Goal: Task Accomplishment & Management: Manage account settings

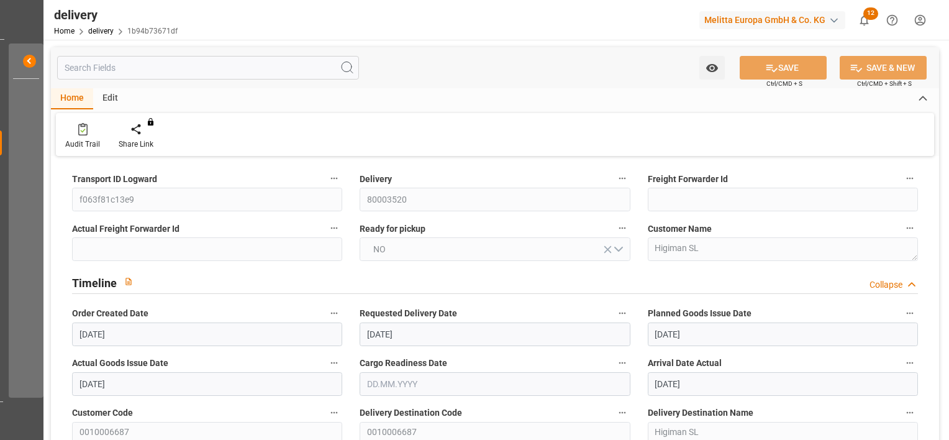
scroll to position [0, 1138]
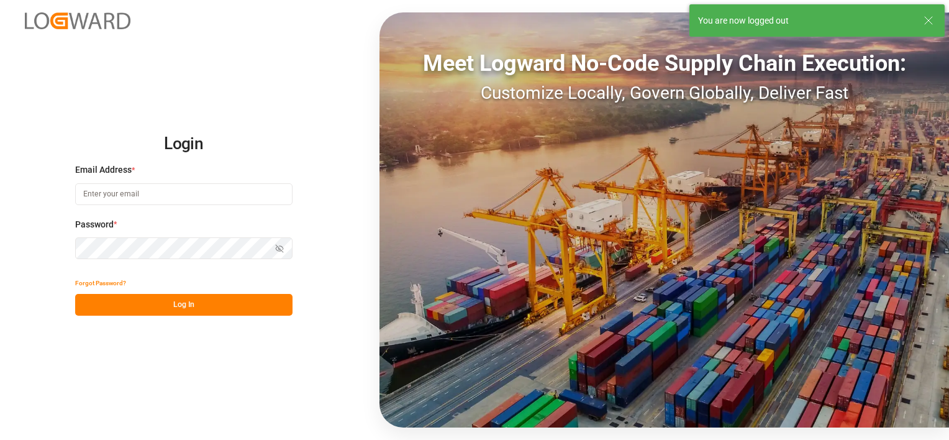
type input "[PERSON_NAME][EMAIL_ADDRESS][PERSON_NAME][DOMAIN_NAME]"
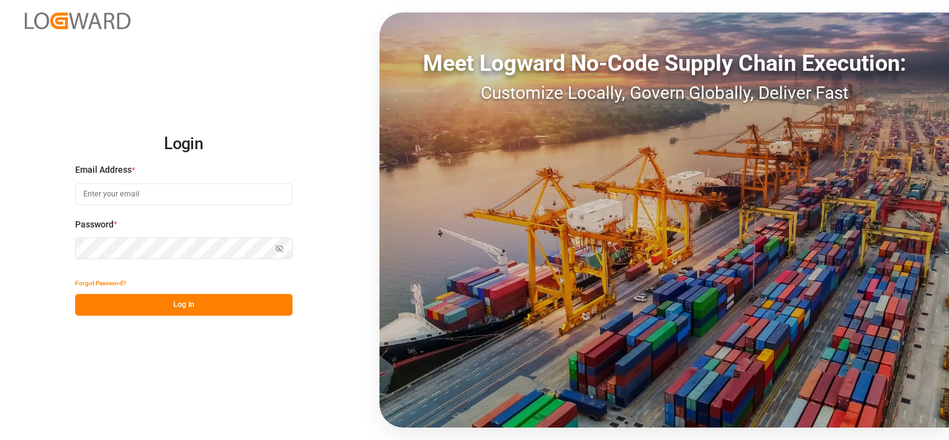
type input "[PERSON_NAME][EMAIL_ADDRESS][PERSON_NAME][DOMAIN_NAME]"
click at [169, 306] on button "Log In" at bounding box center [183, 305] width 217 height 22
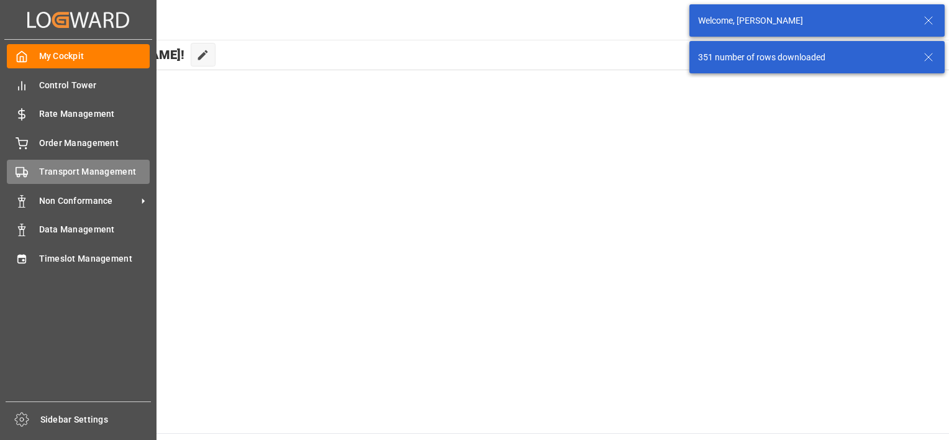
click at [39, 174] on span "Transport Management" at bounding box center [94, 171] width 111 height 13
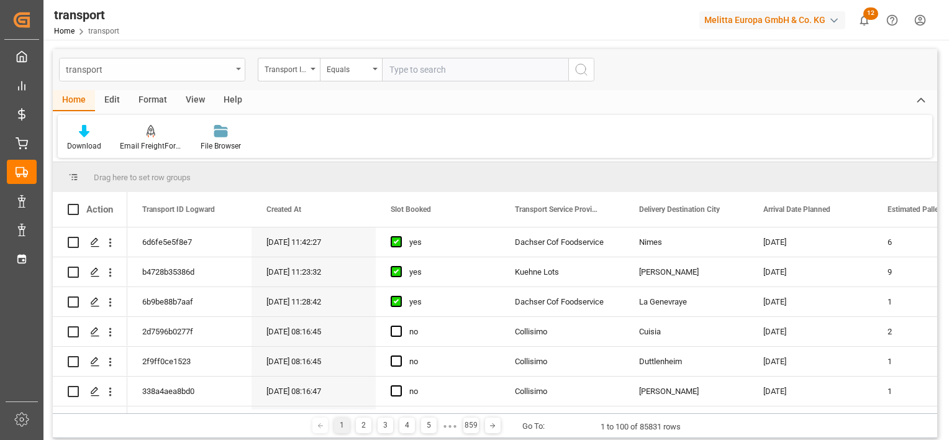
click at [242, 65] on div "transport" at bounding box center [152, 70] width 186 height 24
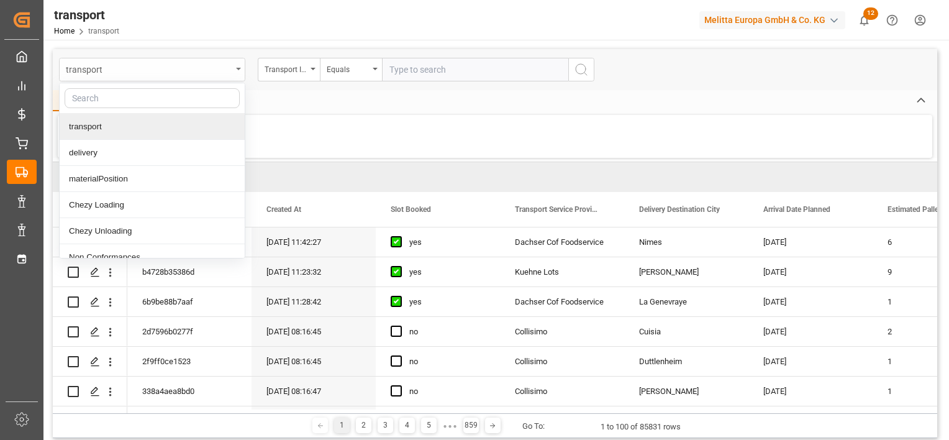
click at [183, 71] on div "transport" at bounding box center [149, 69] width 166 height 16
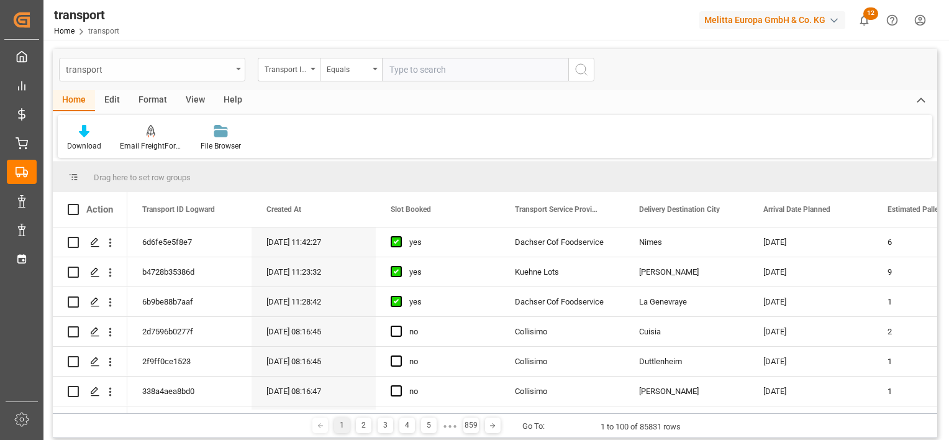
click at [183, 71] on div "transport" at bounding box center [149, 69] width 166 height 16
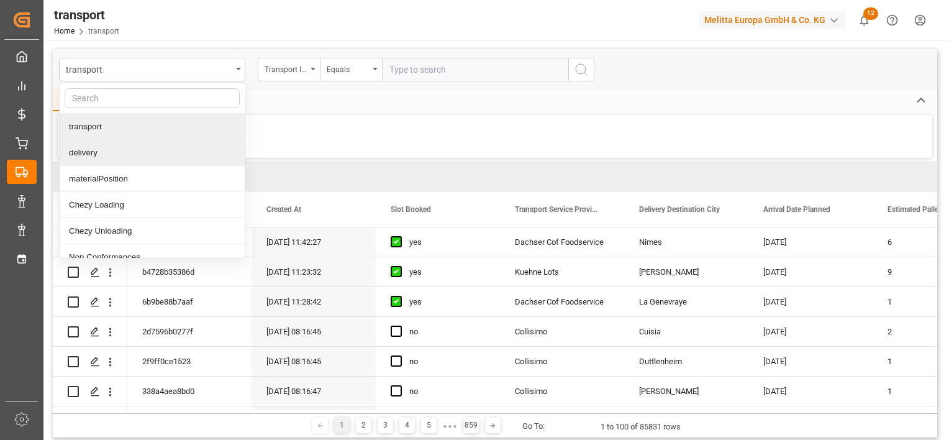
click at [139, 152] on div "delivery" at bounding box center [152, 153] width 185 height 26
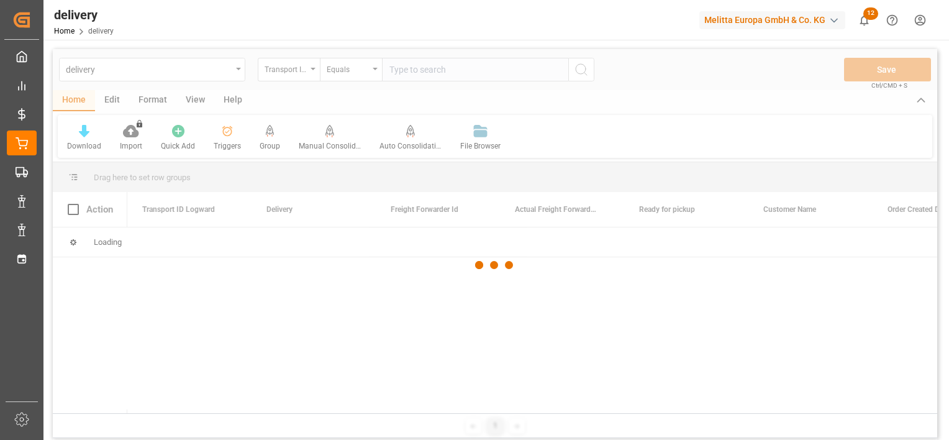
click at [310, 74] on div at bounding box center [495, 265] width 884 height 432
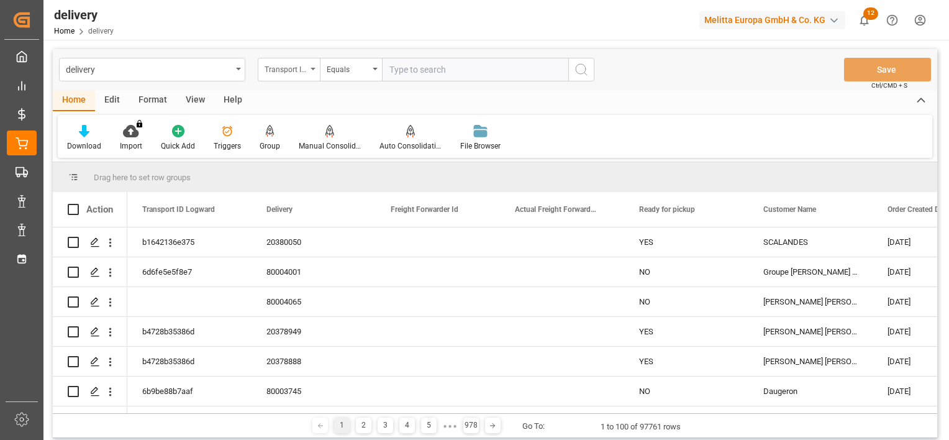
click at [308, 72] on div "Transport ID Logward" at bounding box center [289, 70] width 62 height 24
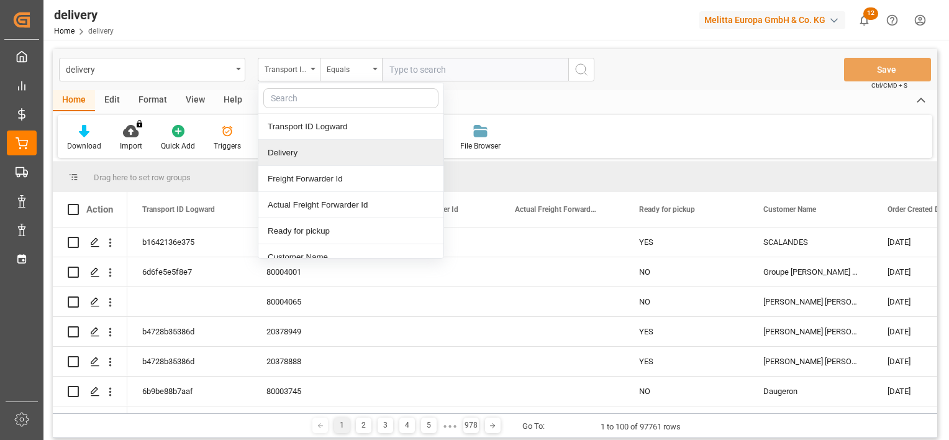
click at [302, 156] on div "Delivery" at bounding box center [350, 153] width 185 height 26
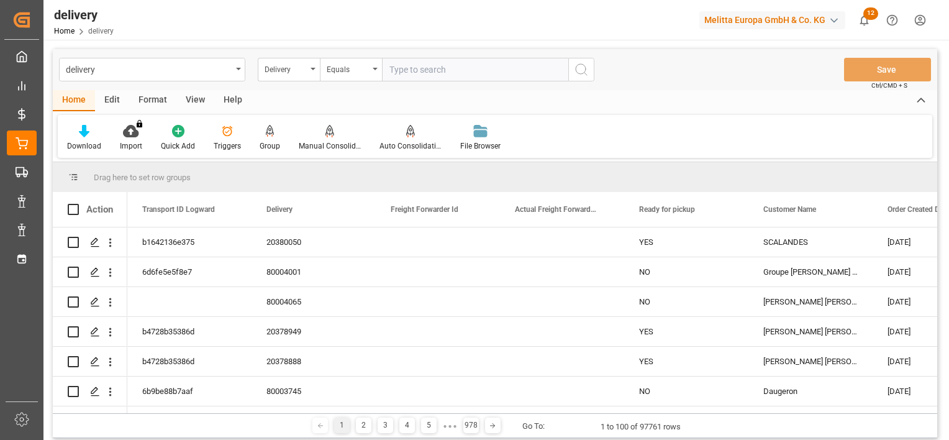
click at [440, 73] on input "text" at bounding box center [475, 70] width 186 height 24
paste input "80003029"
type input "80003029"
click at [577, 68] on icon "search button" at bounding box center [581, 69] width 15 height 15
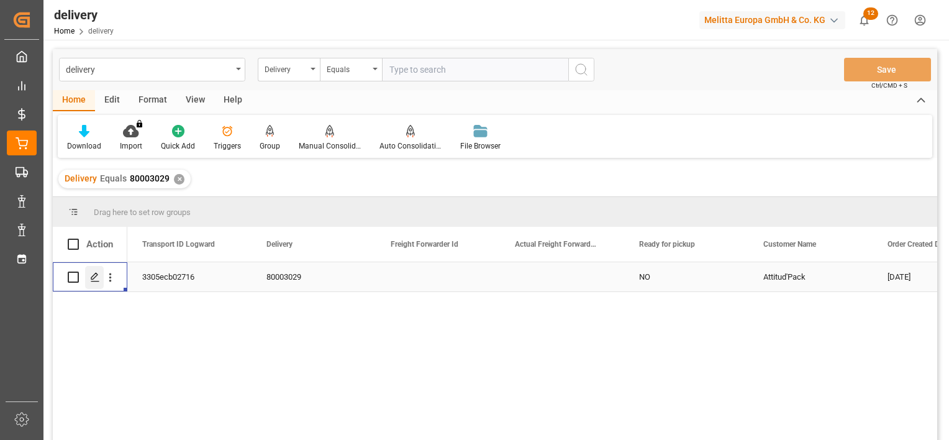
click at [90, 276] on icon "Press SPACE to select this row." at bounding box center [95, 277] width 10 height 10
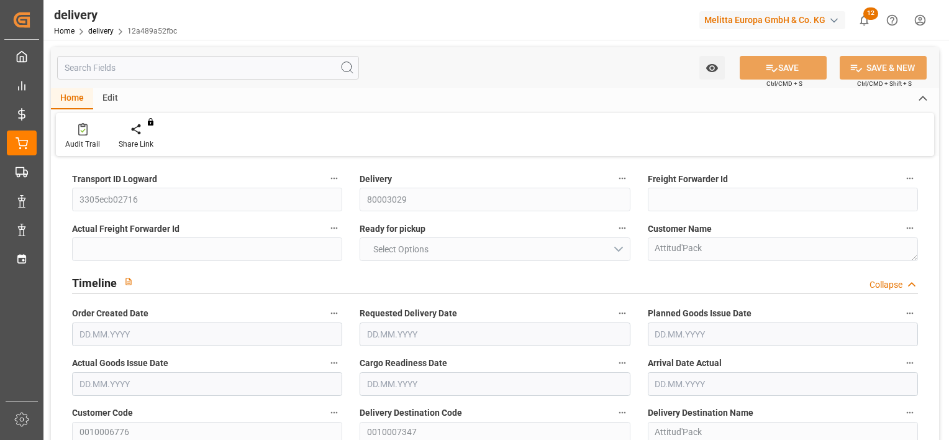
type input "4"
type input "979.048"
type input "1289.43"
type input "3812.184"
type input "34"
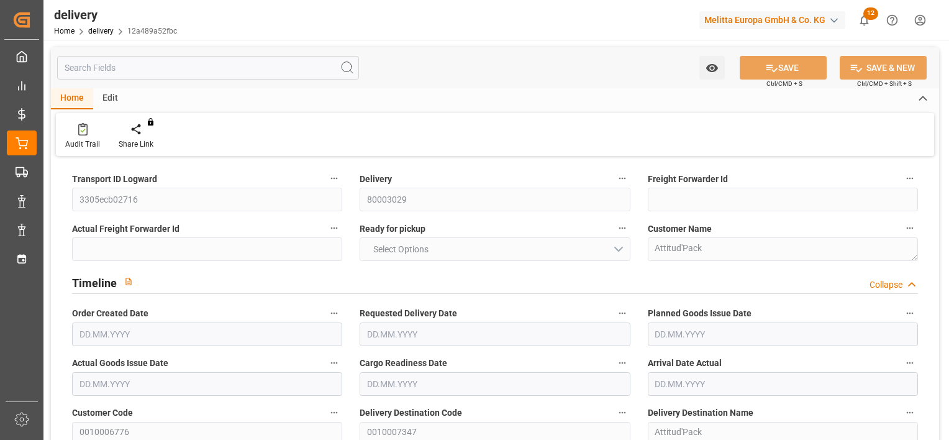
type input "5"
type input "4"
type input "5"
type input "4"
type input "0"
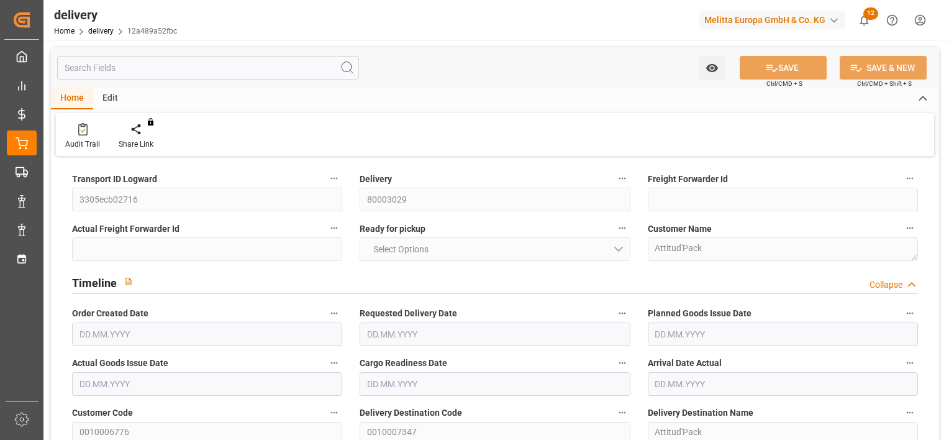
type input "0"
type input "-6.2976"
type input "357.82"
type input "351.5224"
type input "9.8"
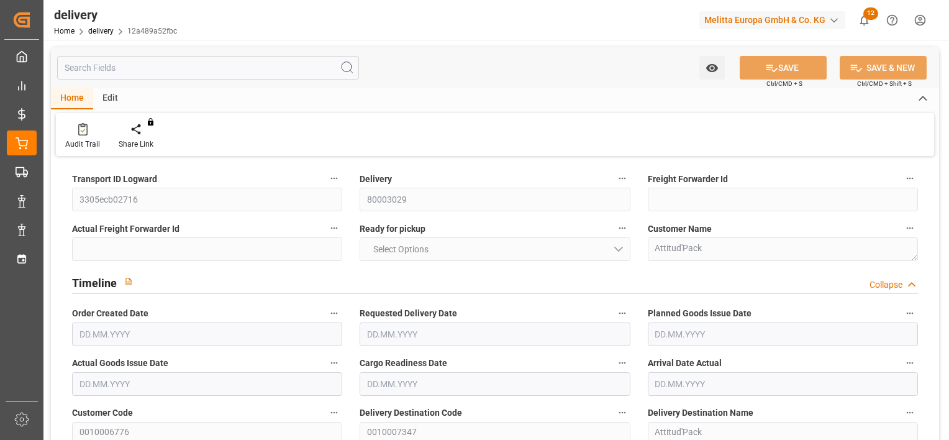
type input "12.24"
type input "1.5"
type input "1.3"
type input "0"
type input "7.5"
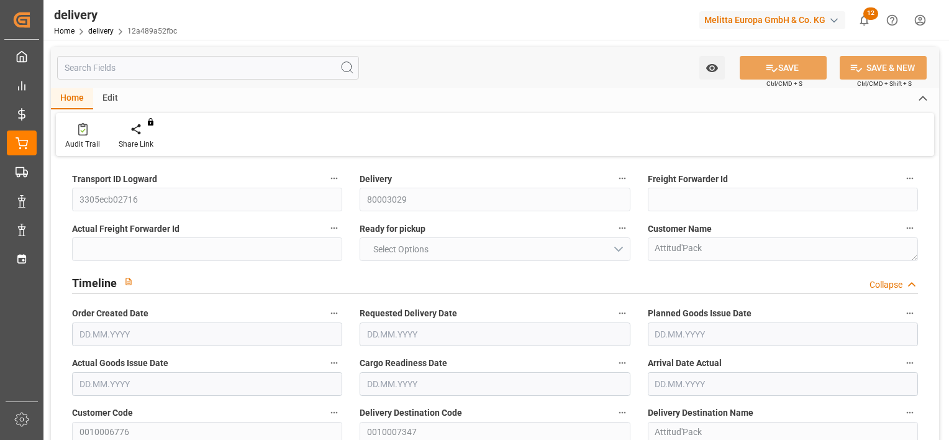
type input "1165.66"
type input "101"
type input "0"
type input "16.09.2025"
type input "22.09.2025"
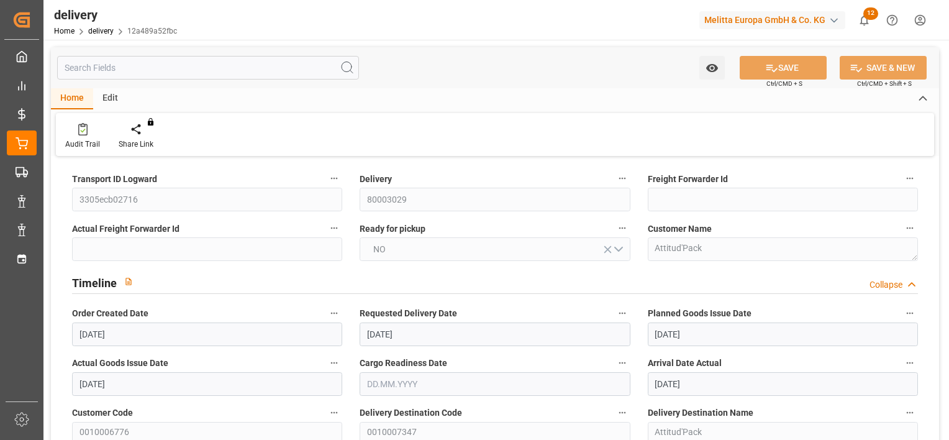
type input "16.09.2025"
type input "17.09.2025"
type input "09.09.2025 01:00"
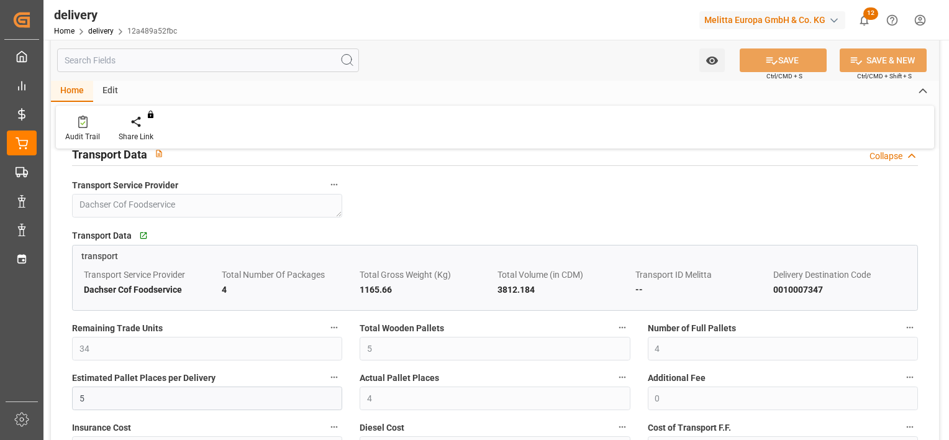
scroll to position [931, 0]
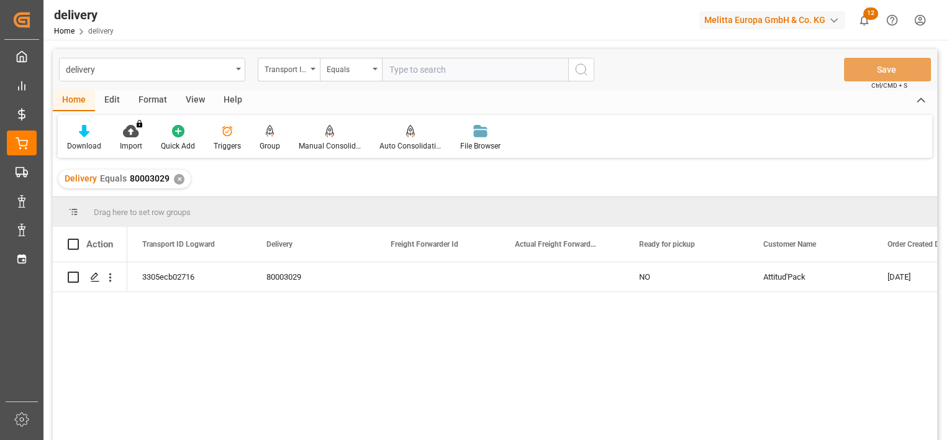
click at [413, 71] on input "text" at bounding box center [475, 70] width 186 height 24
type input "80003493"
click at [584, 75] on icon "search button" at bounding box center [581, 69] width 15 height 15
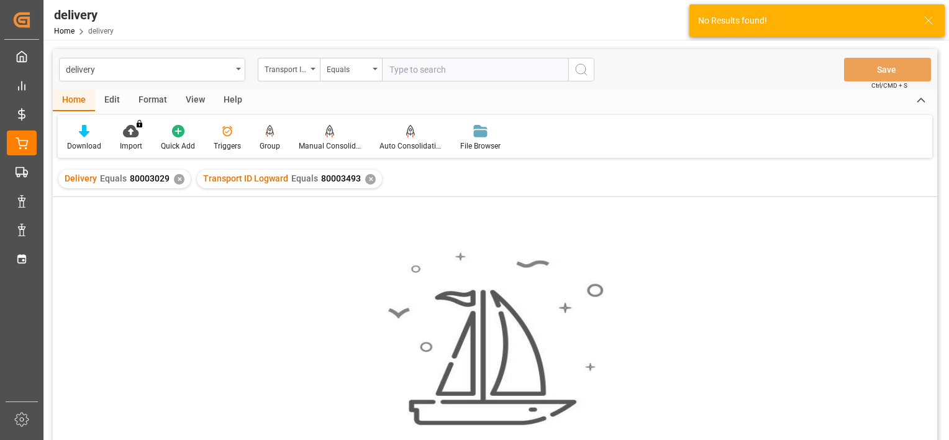
click at [177, 179] on div "✕" at bounding box center [179, 179] width 11 height 11
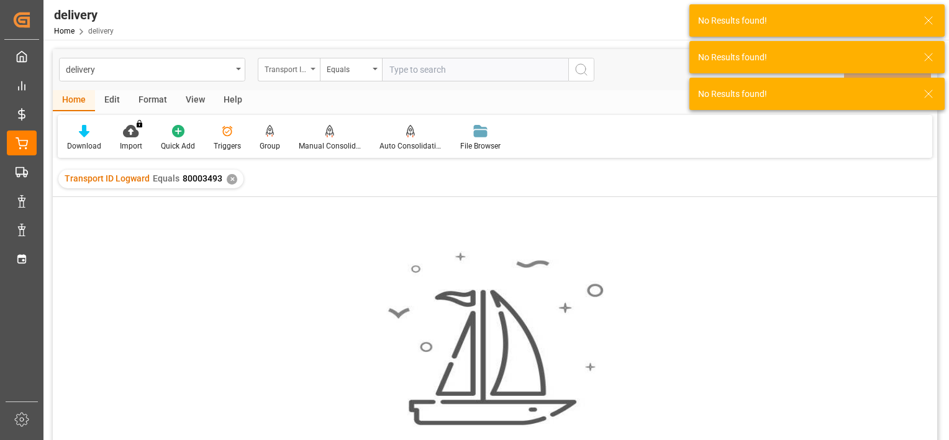
click at [278, 62] on div "Transport ID Logward" at bounding box center [286, 68] width 42 height 14
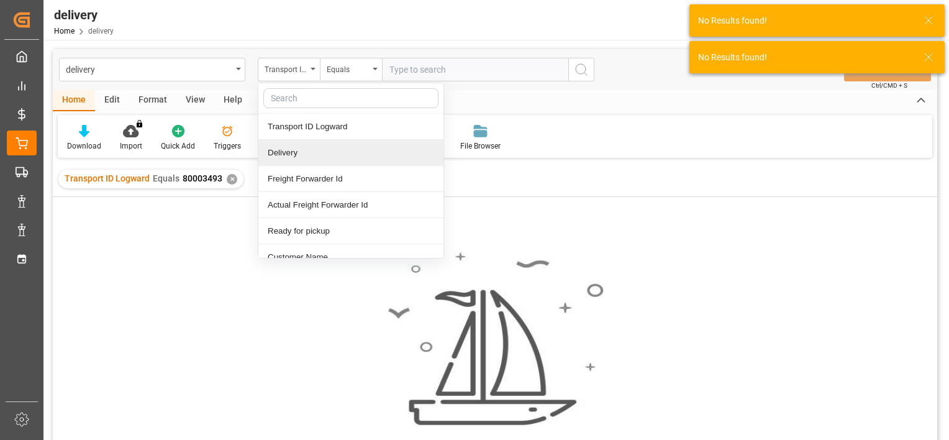
click at [297, 147] on div "Delivery" at bounding box center [350, 153] width 185 height 26
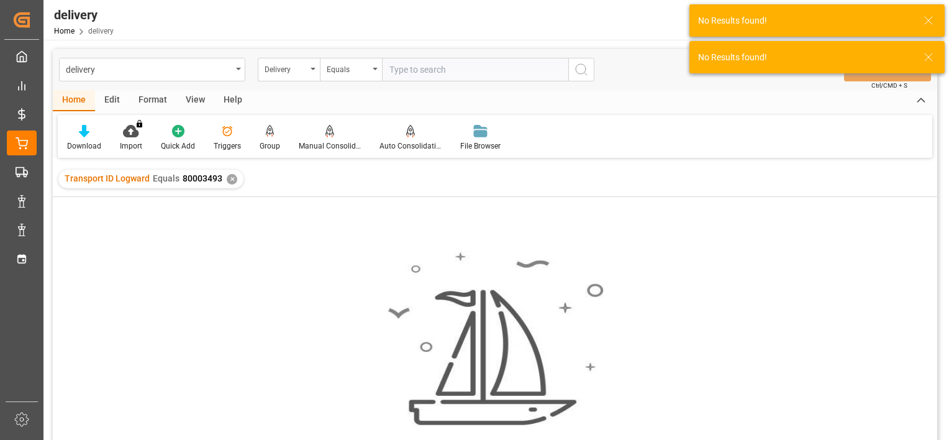
click at [415, 79] on input "text" at bounding box center [475, 70] width 186 height 24
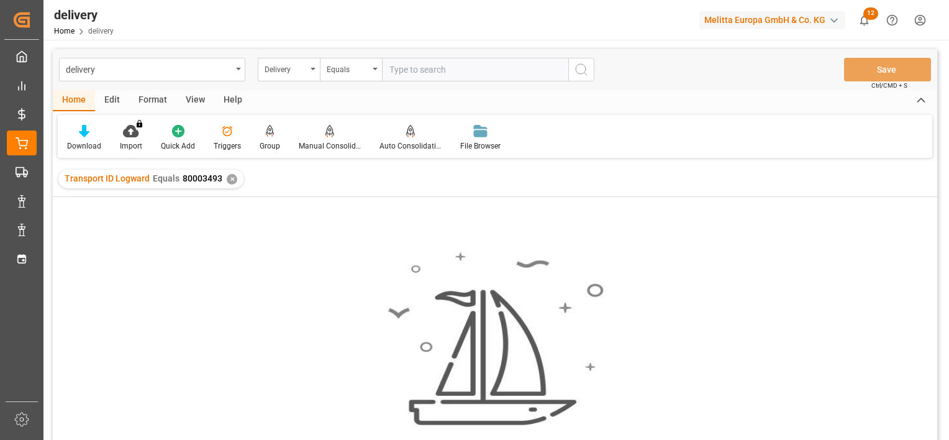
paste input "80003493"
type input "80003493"
click at [587, 66] on icon "search button" at bounding box center [581, 69] width 15 height 15
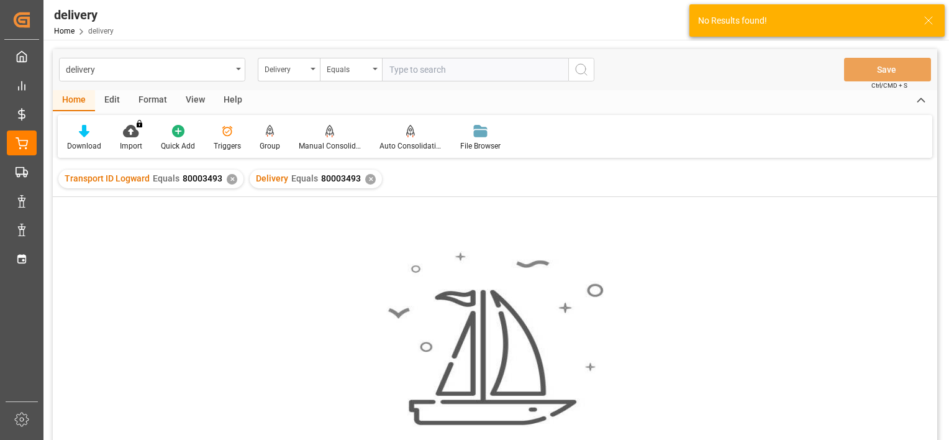
click at [229, 174] on div "✕" at bounding box center [232, 179] width 11 height 11
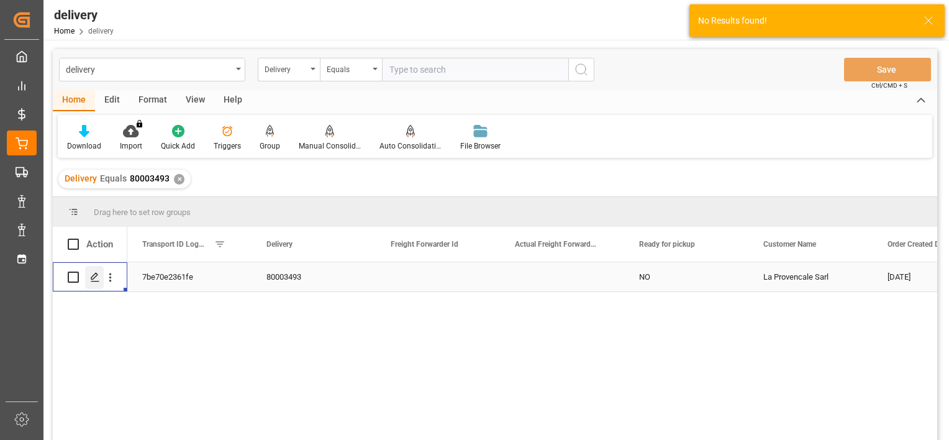
click at [97, 281] on line "Press SPACE to select this row." at bounding box center [94, 281] width 7 height 0
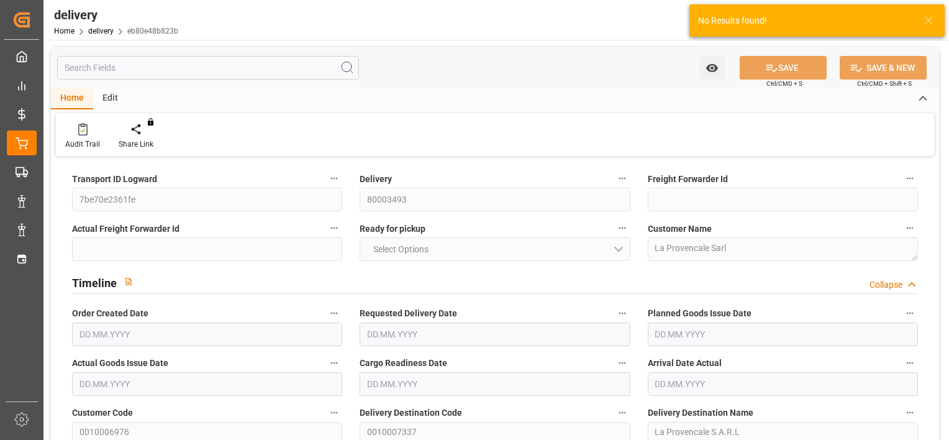
type input "16"
type input "3504.732"
type input "4538.182"
type input "13454.31"
type input "182"
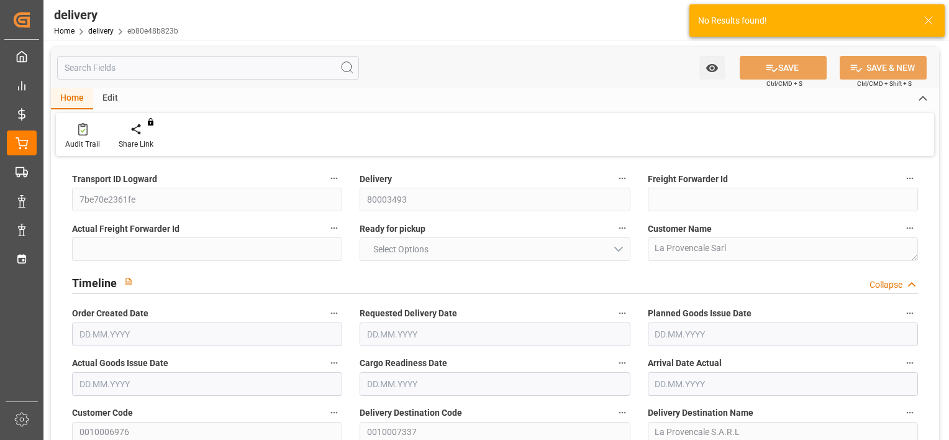
type input "16"
type input "14"
type input "16"
type input "0"
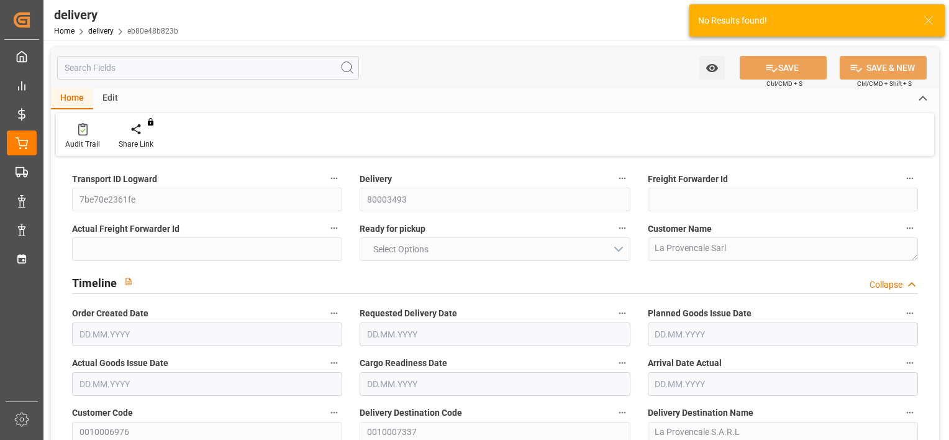
type input "0"
type input "-5.2189"
type input "296.53"
type input "291.3111"
type input "34.3"
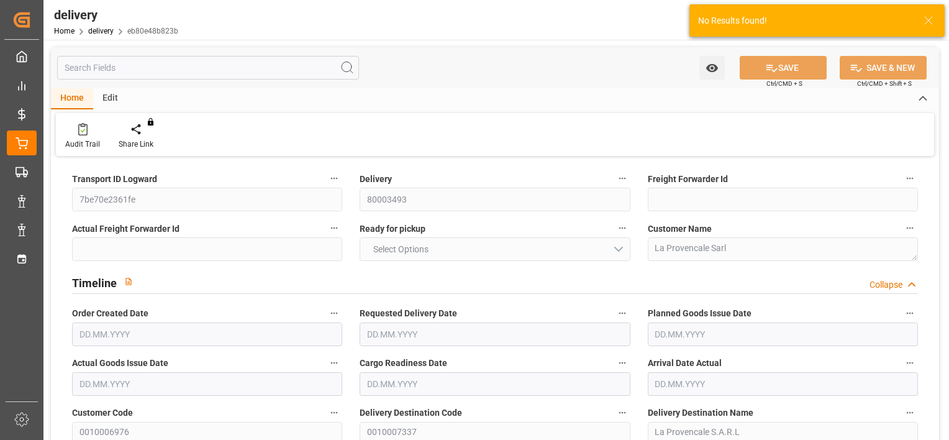
type input "65.52"
type input "1.5"
type input "1.3"
type input "0"
type input "24"
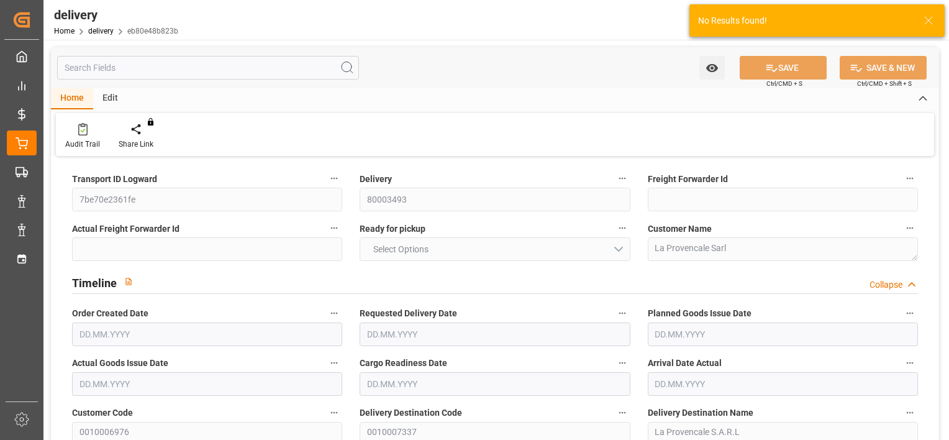
type input "4140.946"
type input "101"
type input "0"
type input "26.09.2025"
type input "30.09.2025"
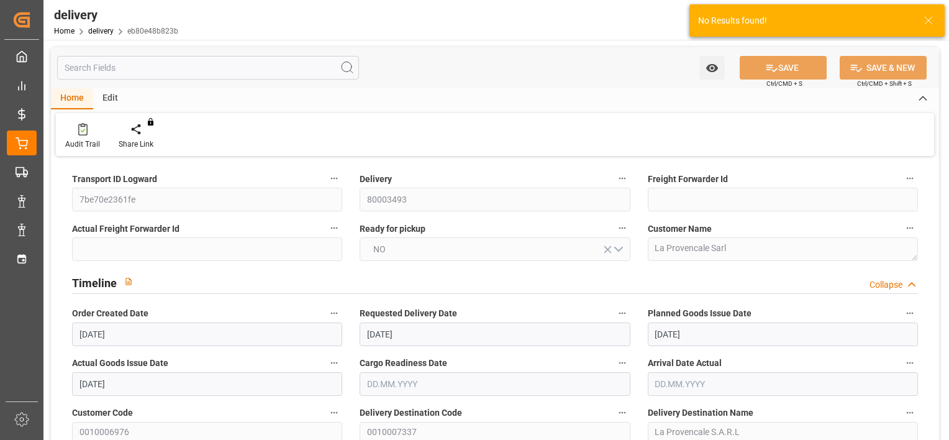
type input "26.09.2025"
type input "23.09.2025 01:00"
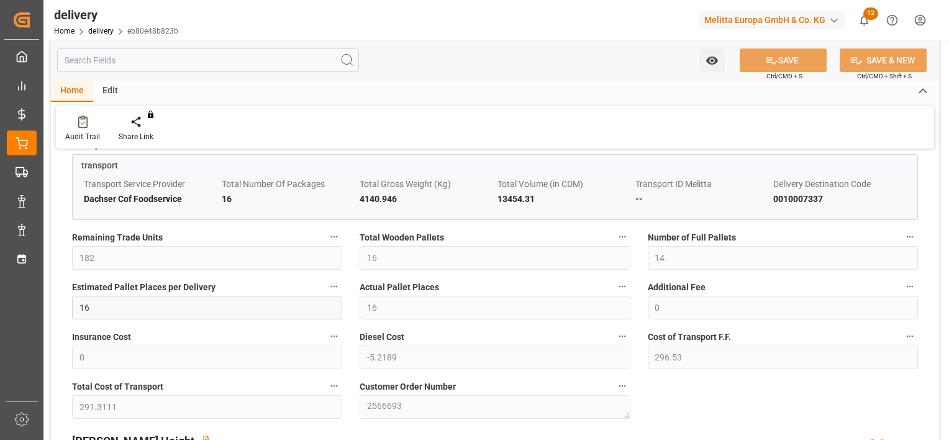
scroll to position [1180, 0]
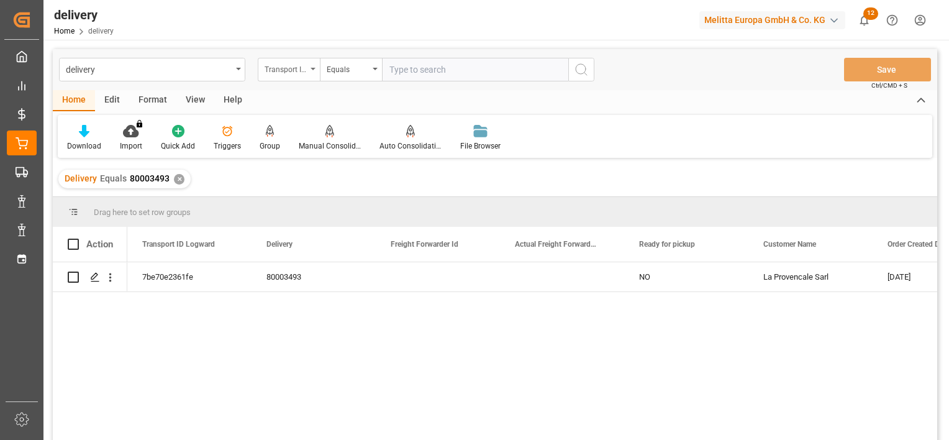
click at [299, 65] on div "Transport ID Logward" at bounding box center [286, 68] width 42 height 14
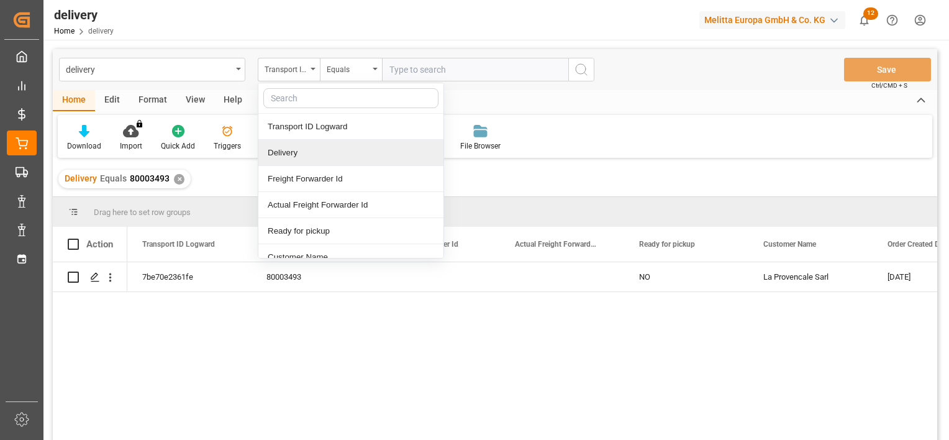
click at [283, 156] on div "Delivery" at bounding box center [350, 153] width 185 height 26
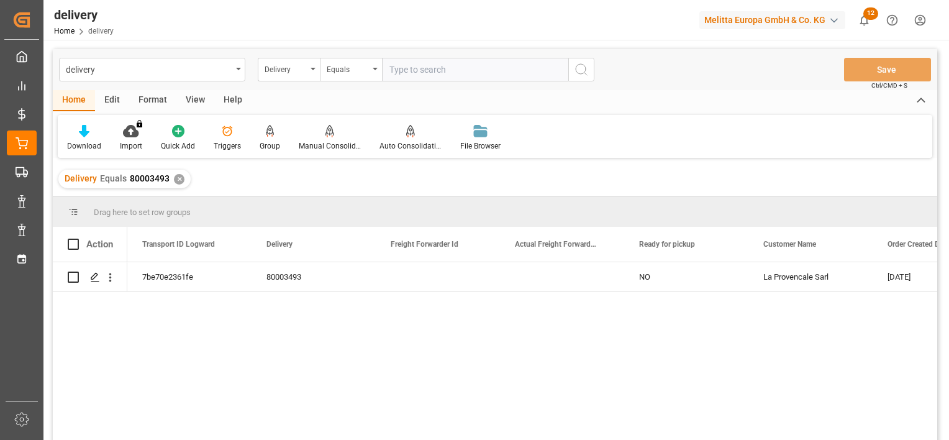
click at [430, 75] on input "text" at bounding box center [475, 70] width 186 height 24
paste input "80003252"
type input "80003252"
click at [581, 65] on icon "search button" at bounding box center [581, 69] width 15 height 15
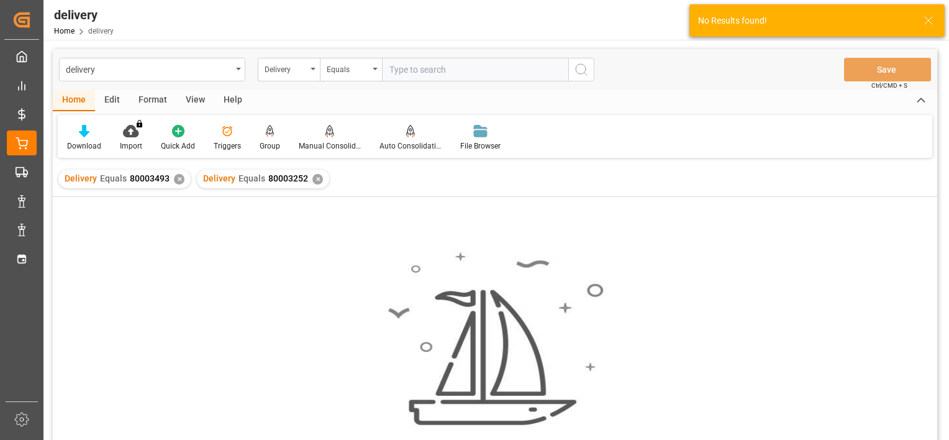
click at [179, 179] on div "✕" at bounding box center [179, 179] width 11 height 11
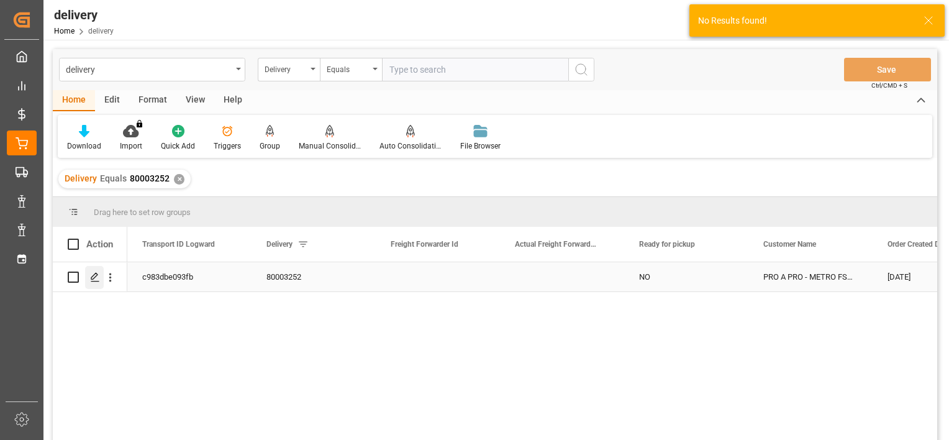
click at [96, 281] on icon "Press SPACE to select this row." at bounding box center [95, 277] width 10 height 10
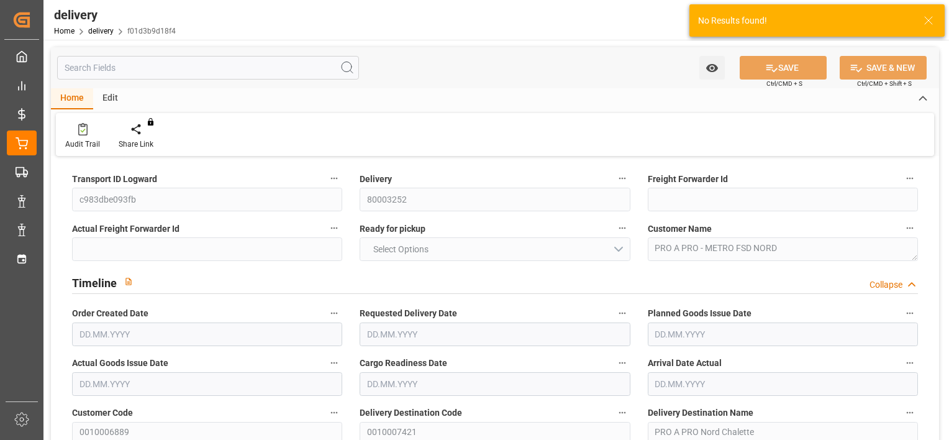
type input "4"
type input "769.92"
type input "1016.67"
type input "3010.818"
type input "42"
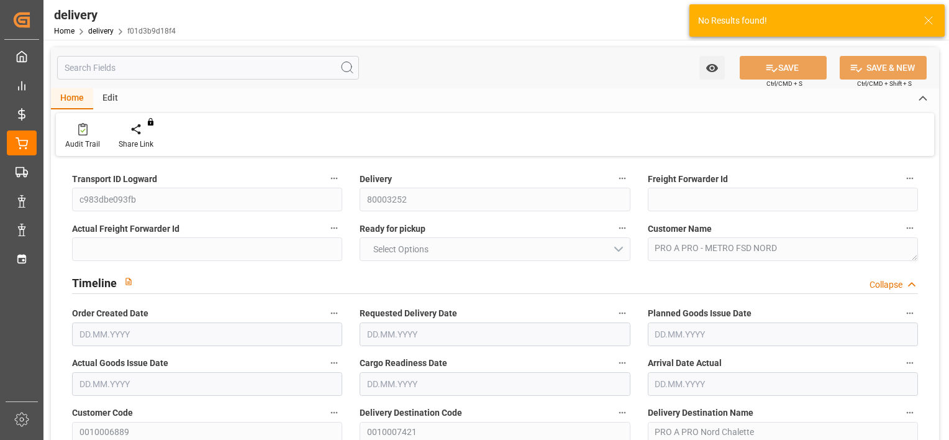
type input "4"
type input "3"
type input "4"
type input "0"
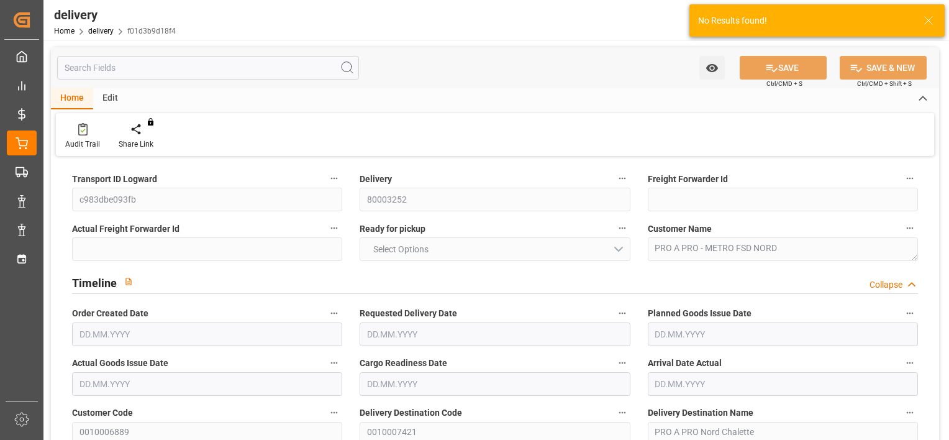
type input "0"
type input "-3.1239"
type input "177.496"
type input "174.3721"
type input "7.35"
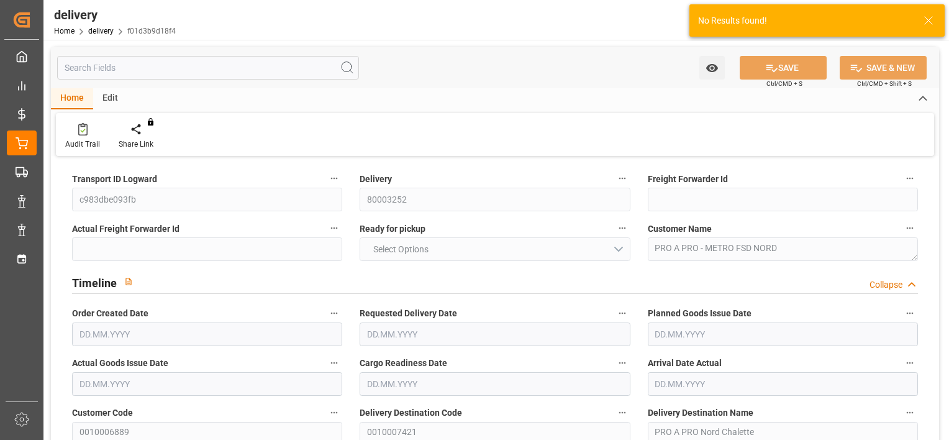
type input "15.12"
type input "1.5"
type input "1.3"
type input "0"
type input "6"
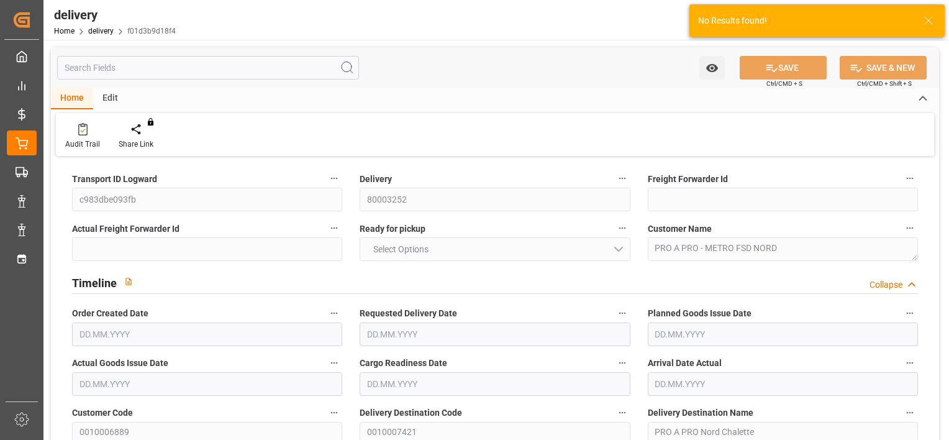
type input "918"
type input "101"
type input "0"
type input "19.09.2025"
type input "25.09.2025"
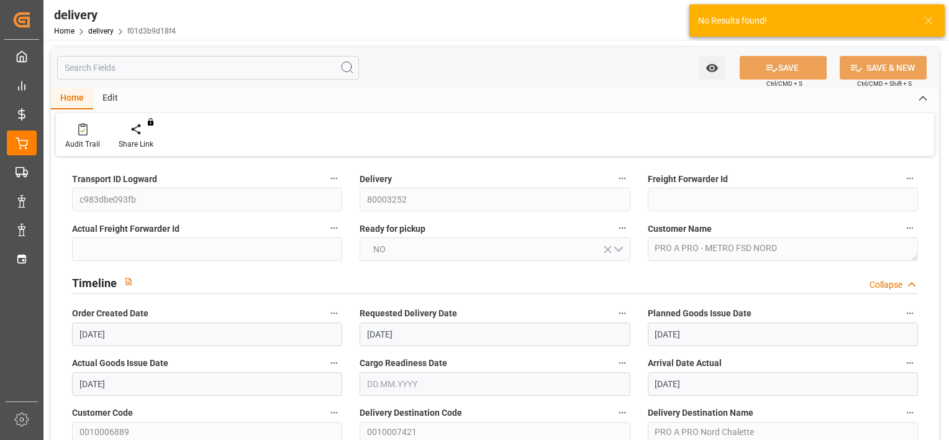
type input "19.09.2025"
type input "25.09.2025"
type input "16.09.2025 01:00"
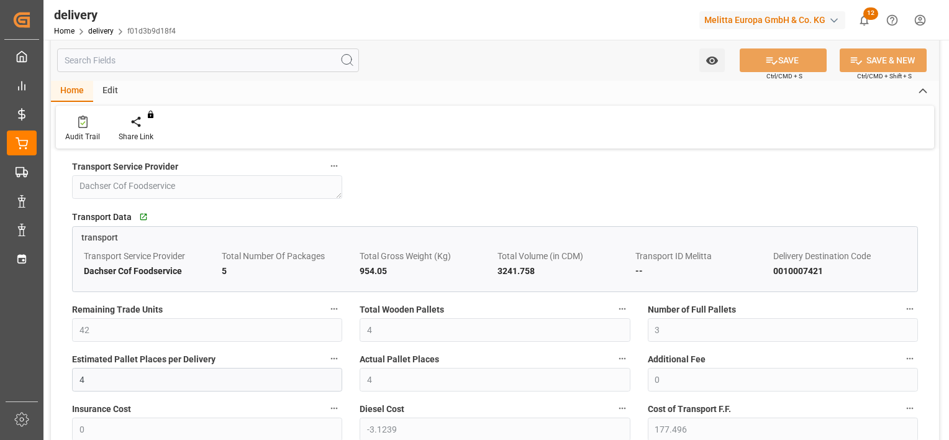
scroll to position [931, 0]
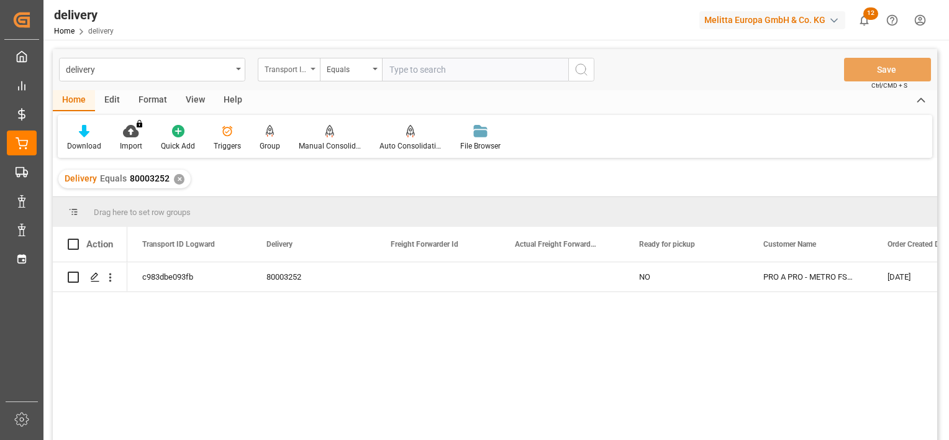
click at [283, 74] on div "Transport ID Logward" at bounding box center [286, 68] width 42 height 14
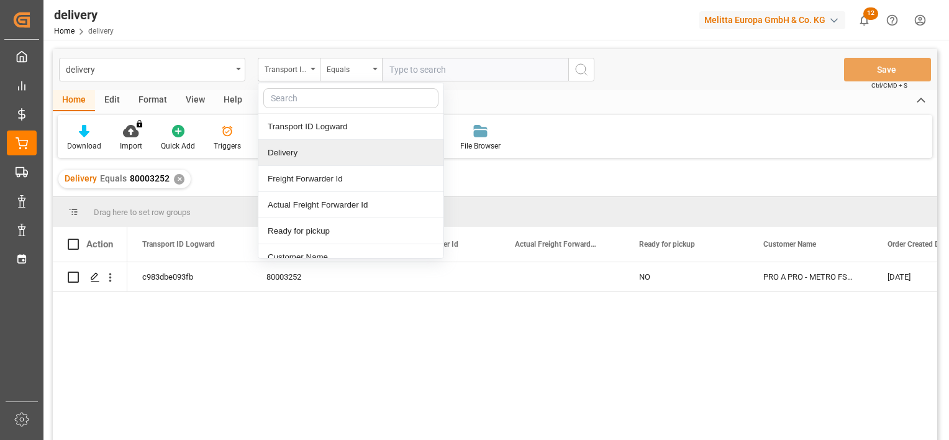
click at [289, 147] on div "Delivery" at bounding box center [350, 153] width 185 height 26
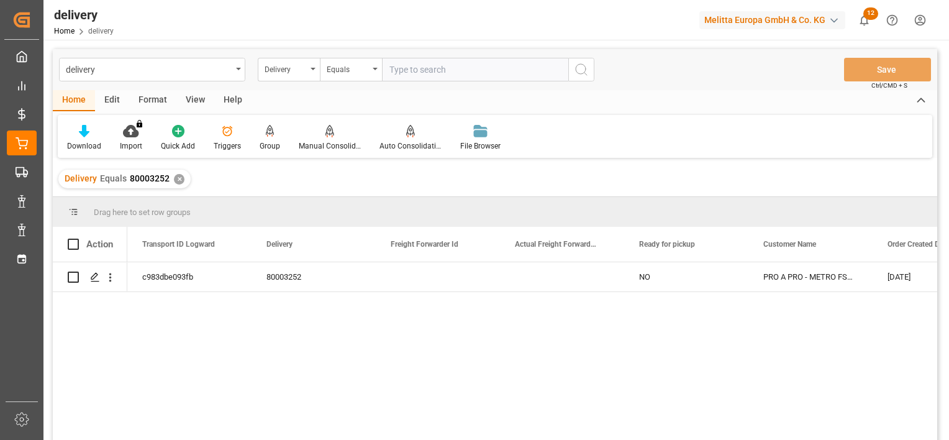
click at [423, 65] on input "text" at bounding box center [475, 70] width 186 height 24
paste input "80003408"
type input "80003408"
click at [588, 66] on icon "search button" at bounding box center [581, 69] width 15 height 15
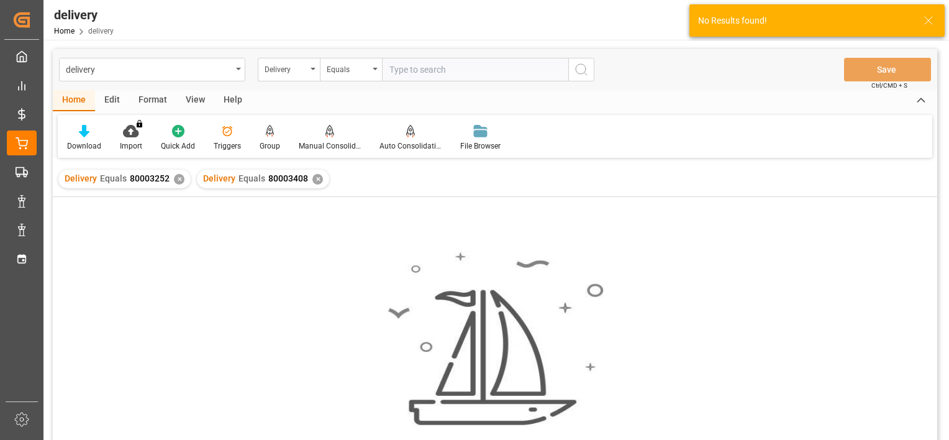
click at [171, 181] on div "Delivery Equals 80003252 ✕" at bounding box center [124, 179] width 132 height 19
click at [176, 179] on div "✕" at bounding box center [179, 179] width 11 height 11
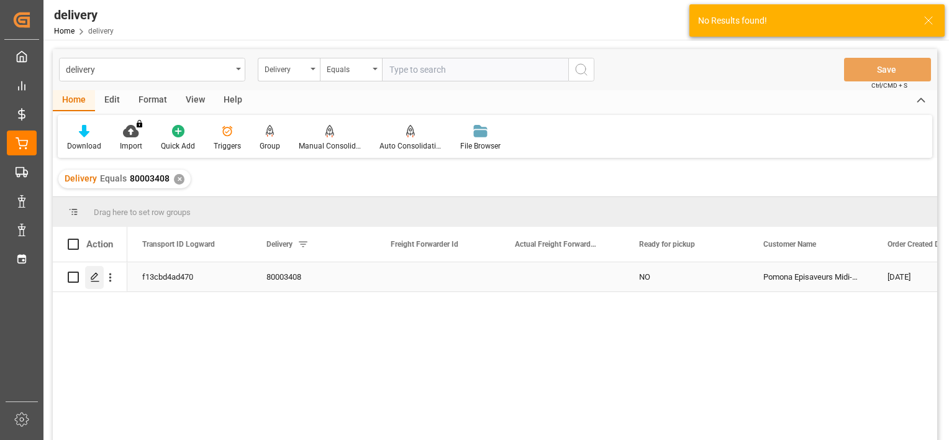
click at [93, 275] on icon "Press SPACE to select this row." at bounding box center [95, 277] width 10 height 10
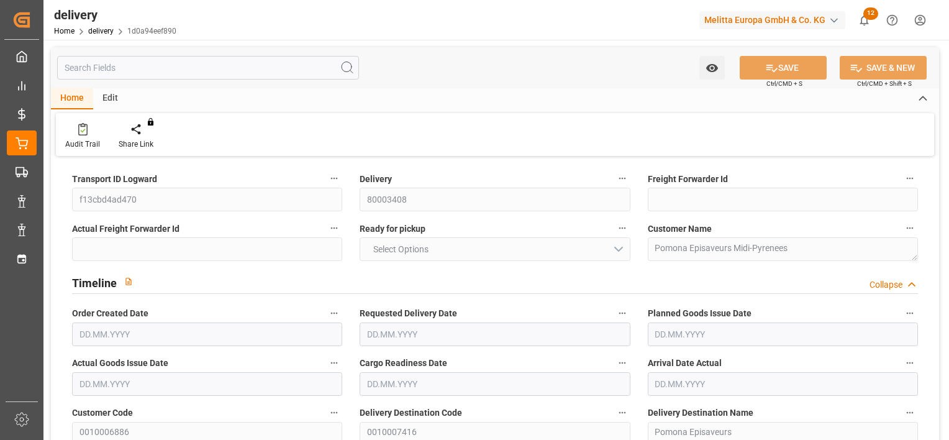
type input "2"
type input "575.02"
type input "741.411"
type input "1970.07"
type input "19"
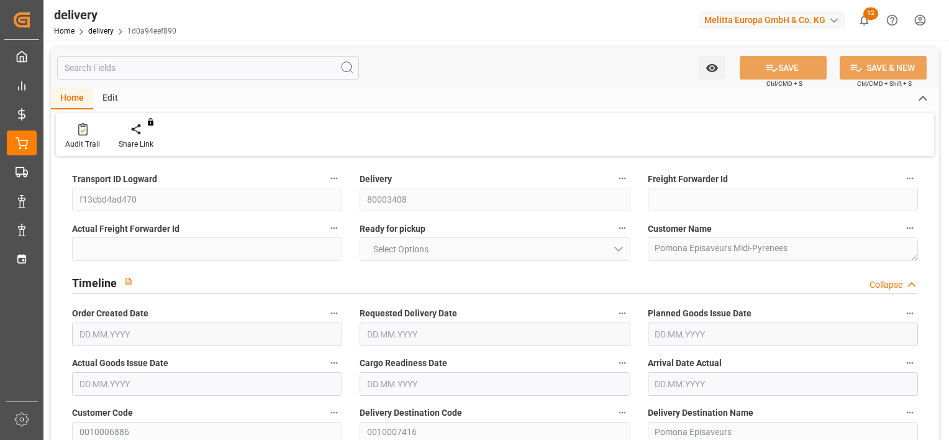
type input "3"
type input "2"
type input "3"
type input "2"
type input "0"
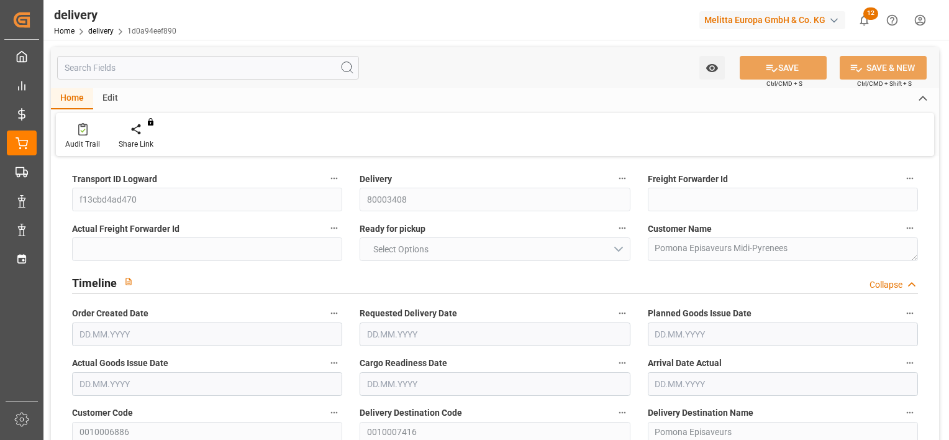
type input "0"
type input "-3.0978"
type input "176.01"
type input "172.9122"
type input "4.9"
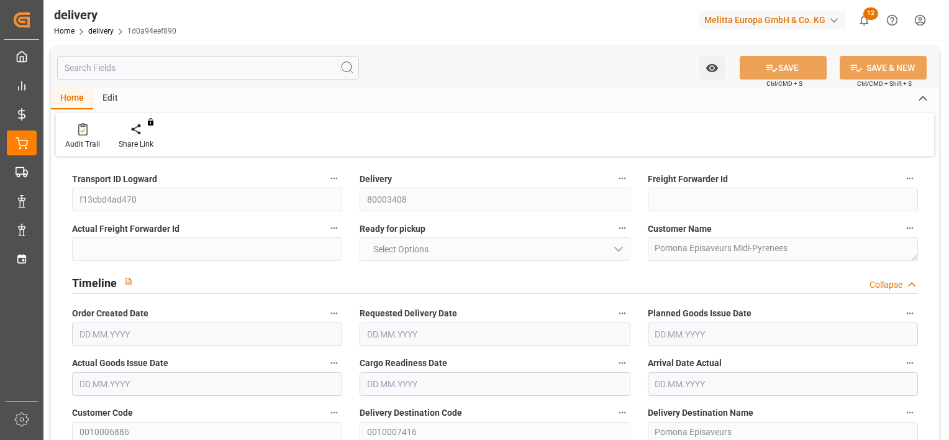
type input "6.84"
type input "1.5"
type input "1.3"
type input "0"
type input "4.5"
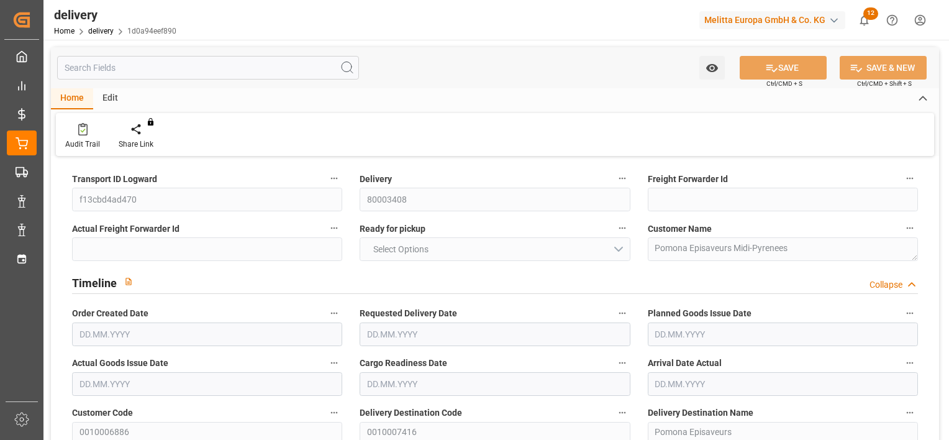
type input "667.631"
type input "101"
type input "0"
type input "25.09.2025"
type input "[DATE]"
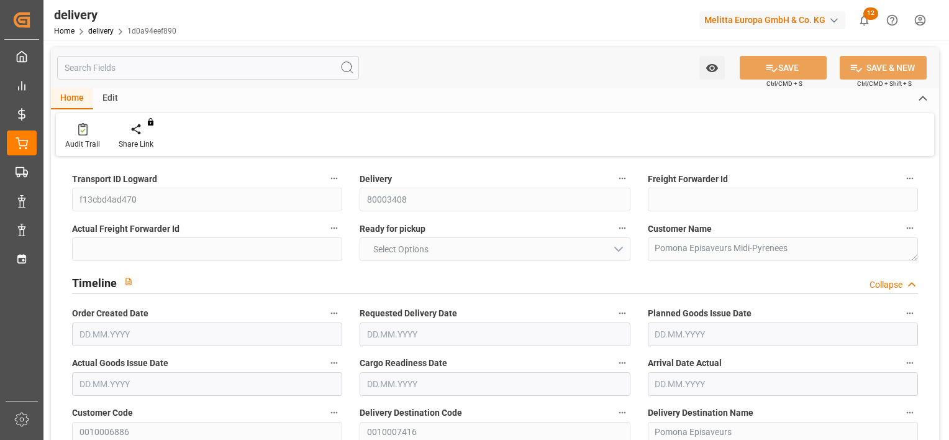
type input "25.09.2025"
type input "[DATE]"
type input "20.09.2025 01:00"
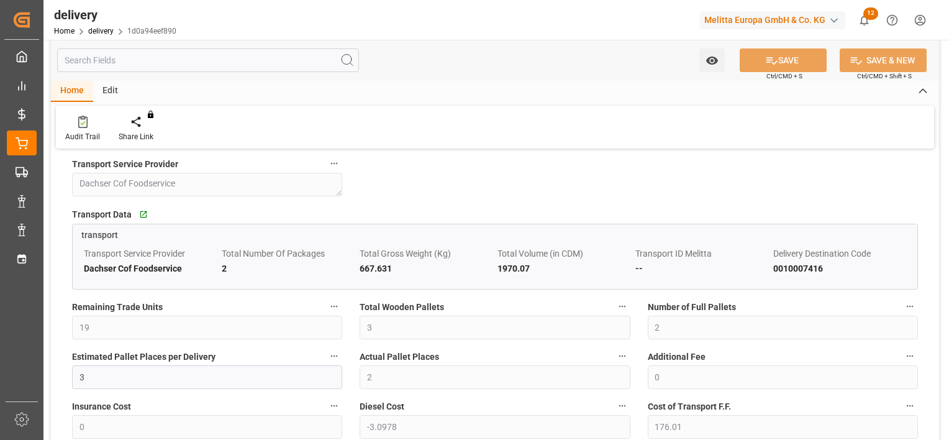
scroll to position [931, 0]
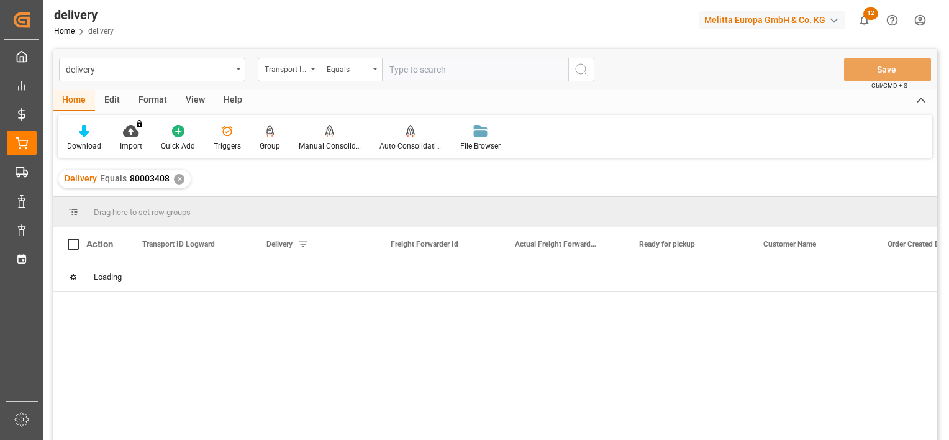
click at [427, 69] on input "text" at bounding box center [475, 70] width 186 height 24
type input "80003560"
click at [587, 67] on icon "search button" at bounding box center [581, 69] width 15 height 15
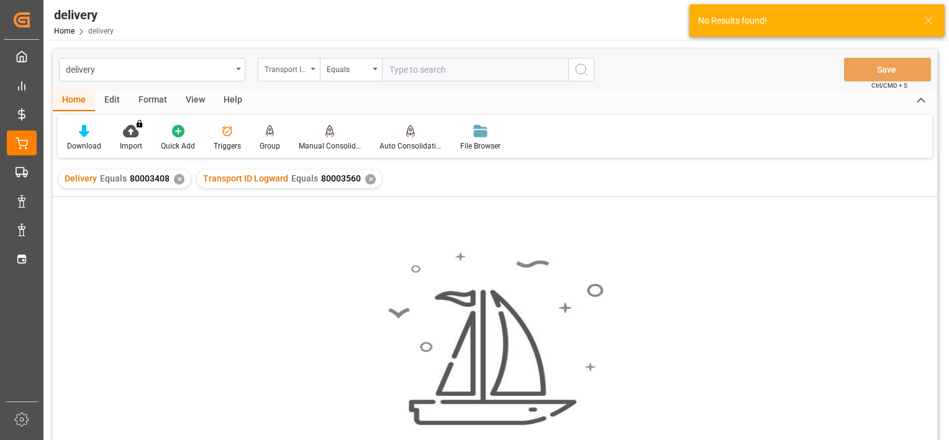
click at [315, 70] on div "Transport ID Logward" at bounding box center [289, 70] width 62 height 24
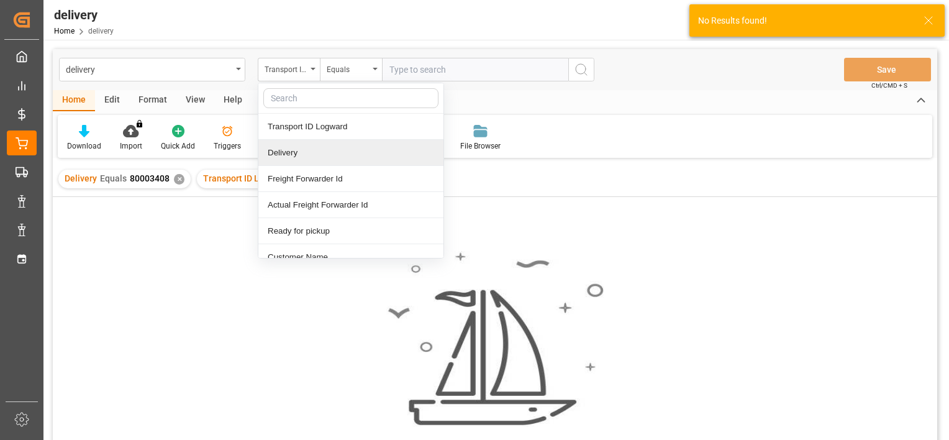
drag, startPoint x: 293, startPoint y: 150, endPoint x: 312, endPoint y: 137, distance: 23.1
click at [293, 150] on div "Delivery" at bounding box center [350, 153] width 185 height 26
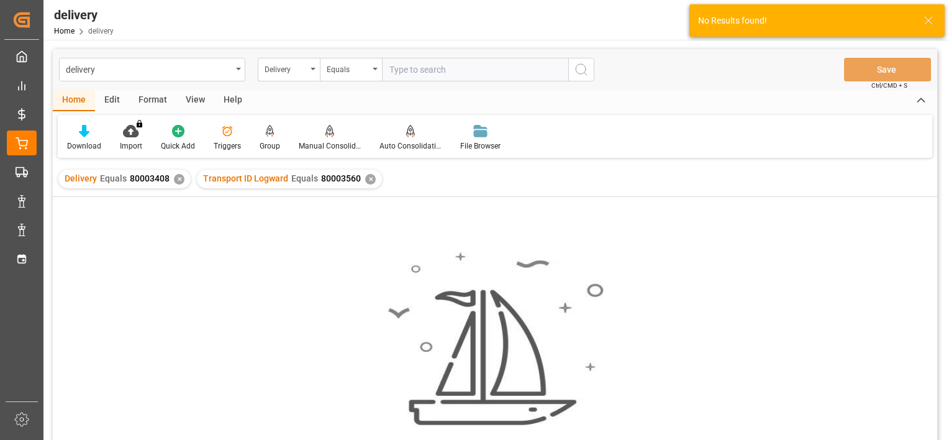
click at [430, 67] on input "text" at bounding box center [475, 70] width 186 height 24
paste input "80003560"
type input "80003560"
click at [576, 70] on icon "search button" at bounding box center [581, 69] width 15 height 15
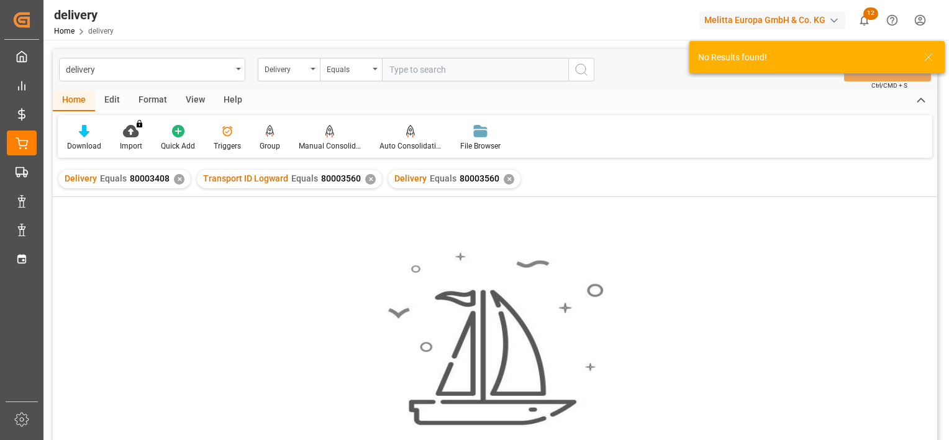
click at [366, 181] on div "✕" at bounding box center [370, 179] width 11 height 11
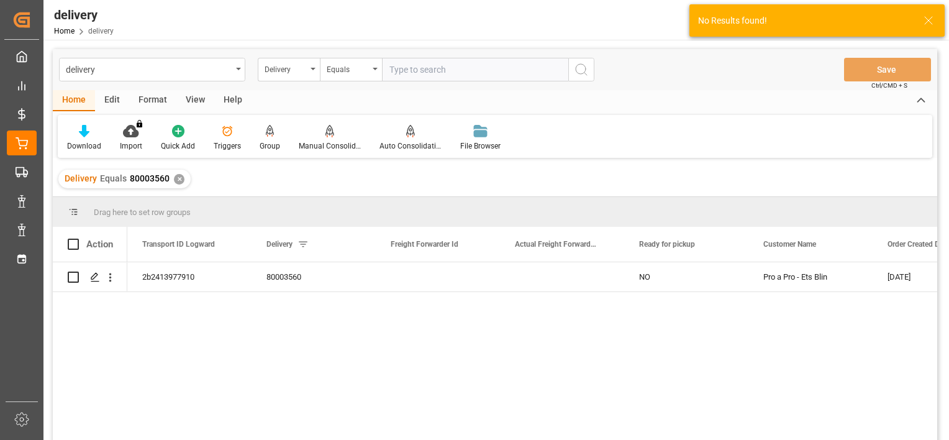
click at [174, 180] on div "✕" at bounding box center [179, 179] width 11 height 11
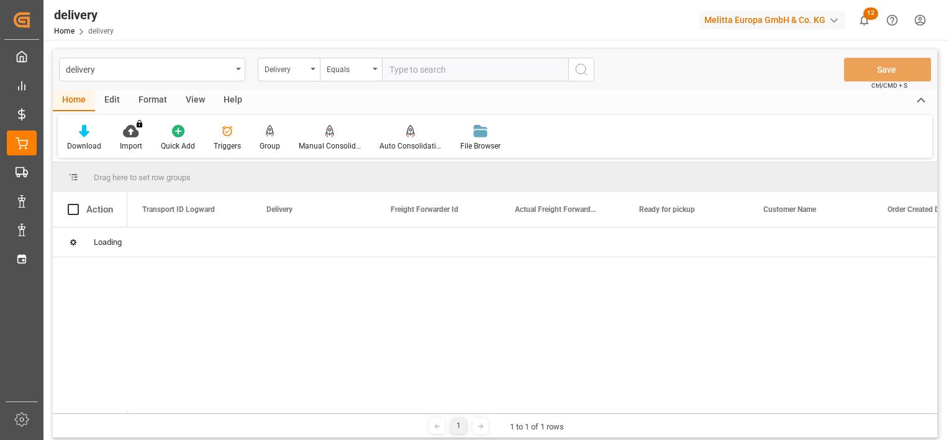
click at [417, 69] on input "text" at bounding box center [475, 70] width 186 height 24
paste input "80003560"
type input "80003560"
click at [588, 67] on icon "search button" at bounding box center [581, 69] width 15 height 15
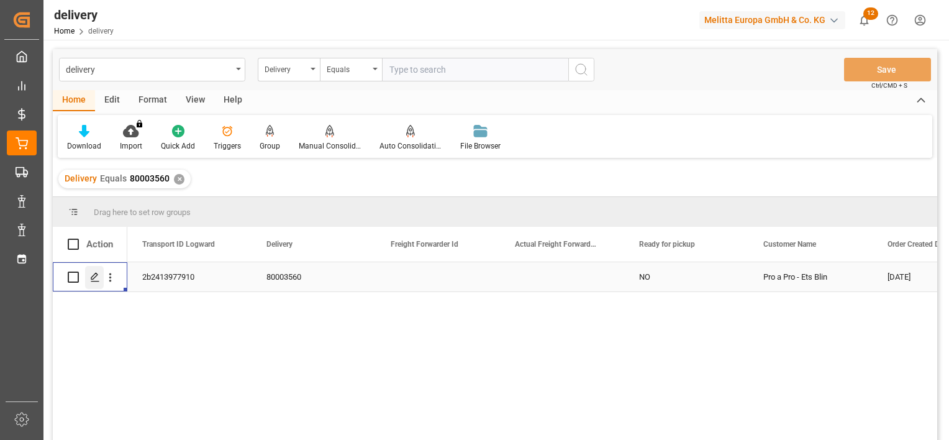
click at [96, 283] on div "Press SPACE to select this row." at bounding box center [94, 277] width 19 height 23
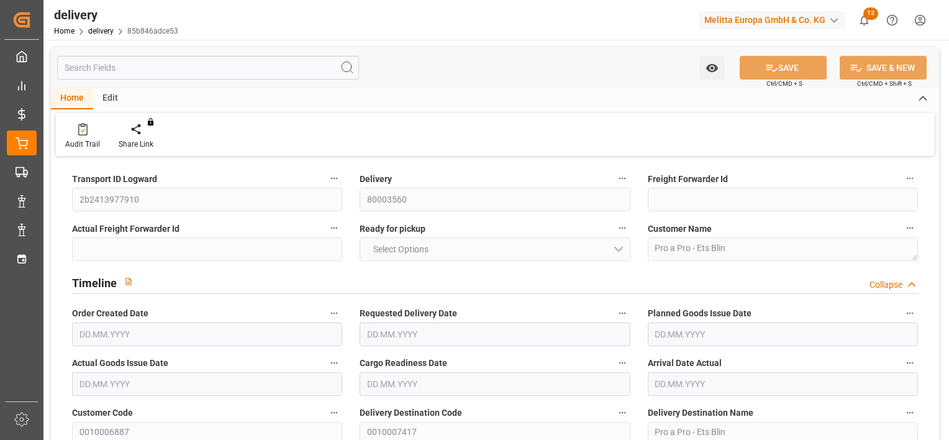
type input "3"
type input "701.92"
type input "935.32"
type input "2781.42"
type input "12"
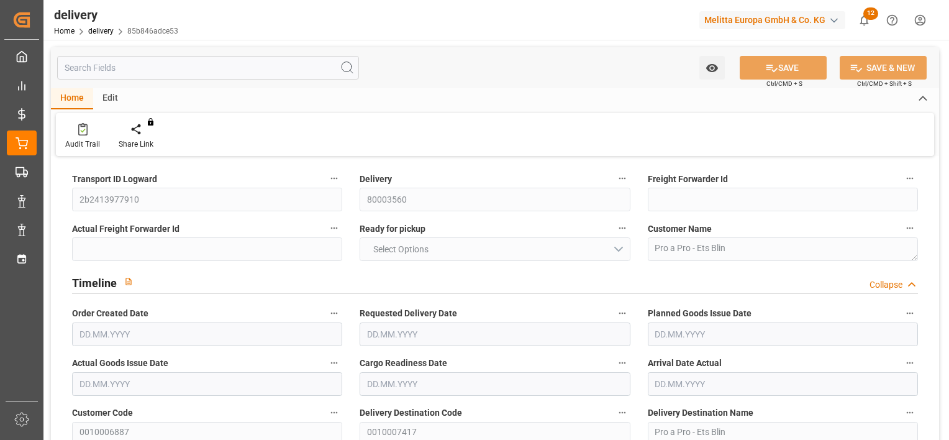
type input "4"
type input "3"
type input "4"
type input "3"
type input "0"
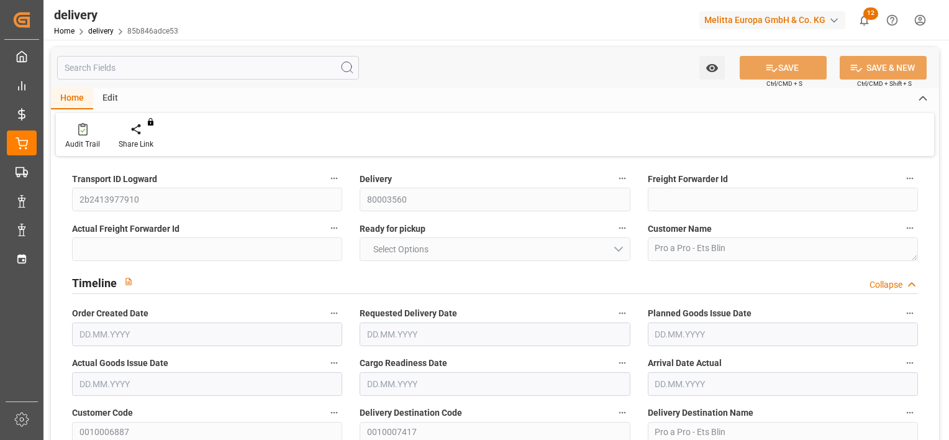
type input "0"
type input "-3.1258"
type input "177.6"
type input "174.4742"
type input "7.35"
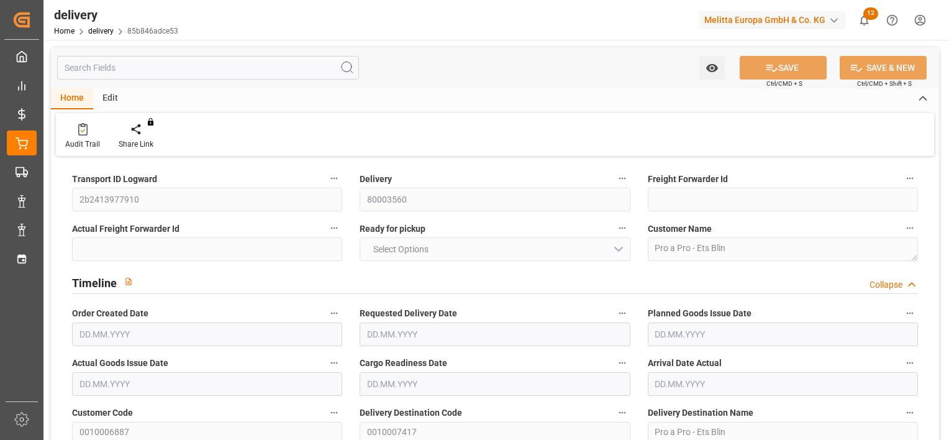
type input "4.32"
type input "1.5"
type input "1.3"
type input "0"
type input "6"
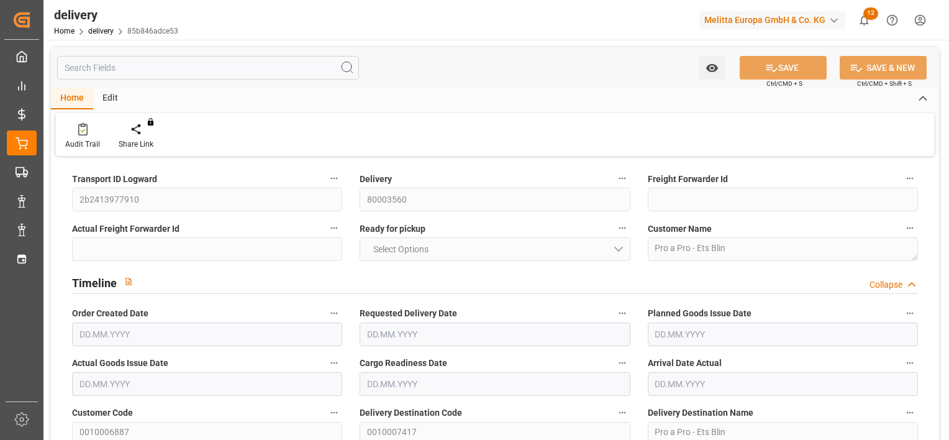
type input "836.44"
type input "101"
type input "0"
type input "25.09.2025"
type input "[DATE]"
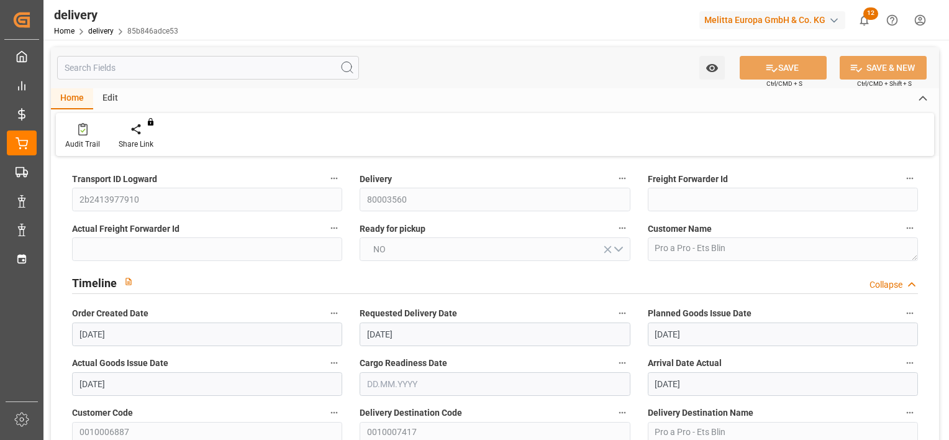
type input "25.09.2025"
type input "[DATE]"
type input "24.09.2025 09:32"
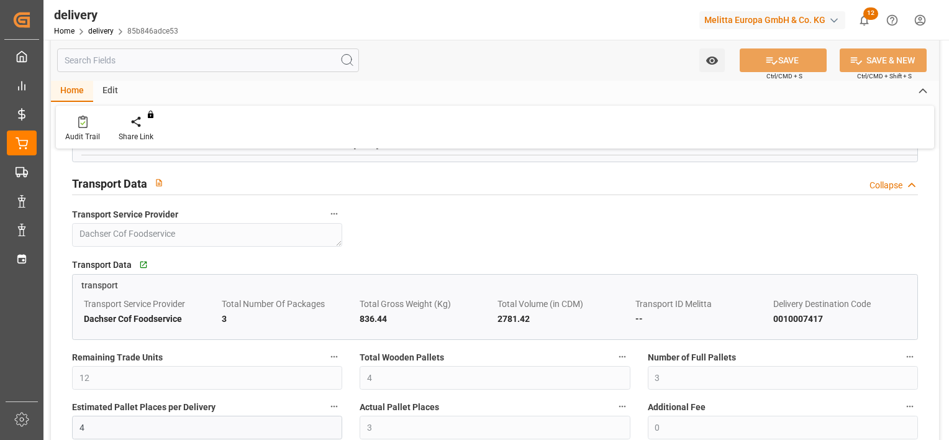
scroll to position [869, 0]
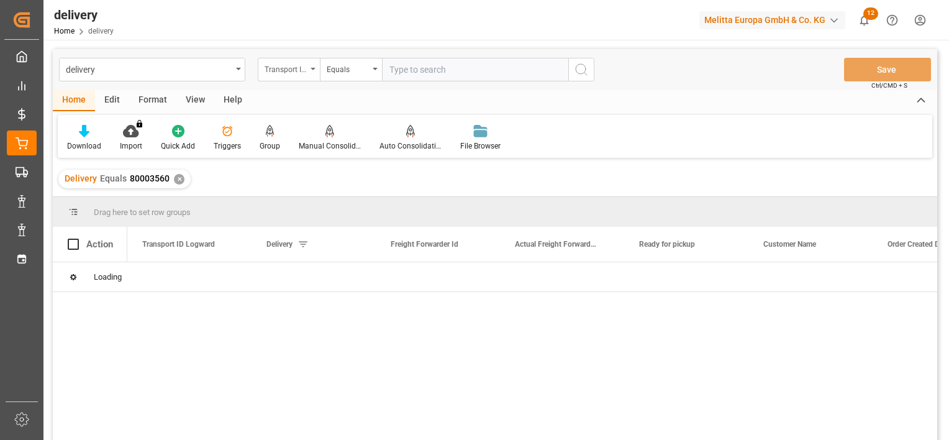
click at [286, 70] on div "Transport ID Logward" at bounding box center [286, 68] width 42 height 14
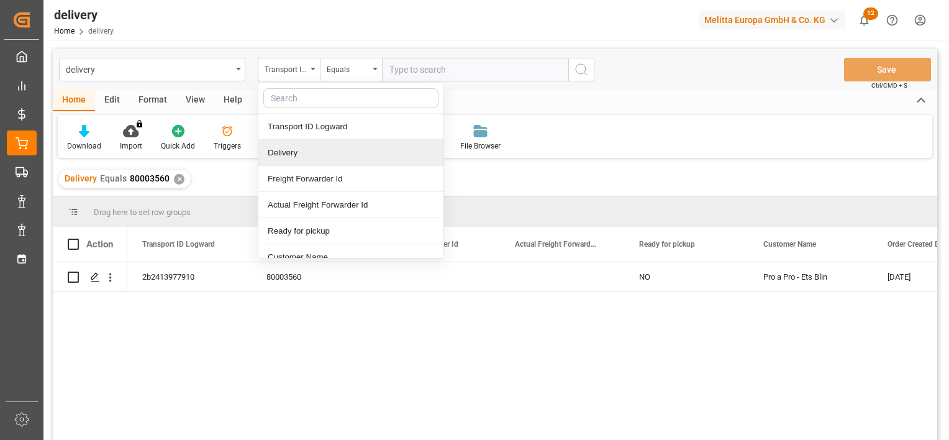
click at [286, 152] on div "Delivery" at bounding box center [350, 153] width 185 height 26
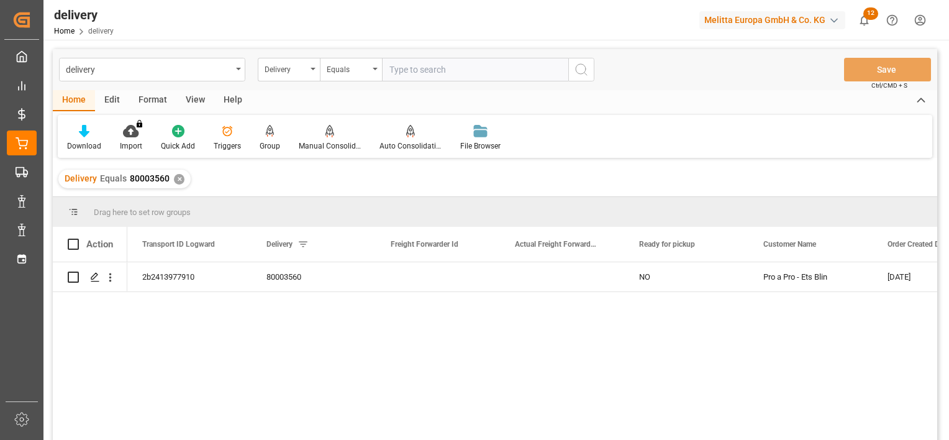
click at [428, 75] on input "text" at bounding box center [475, 70] width 186 height 24
paste input "80003378"
type input "80003378"
click at [594, 75] on button "search button" at bounding box center [581, 70] width 26 height 24
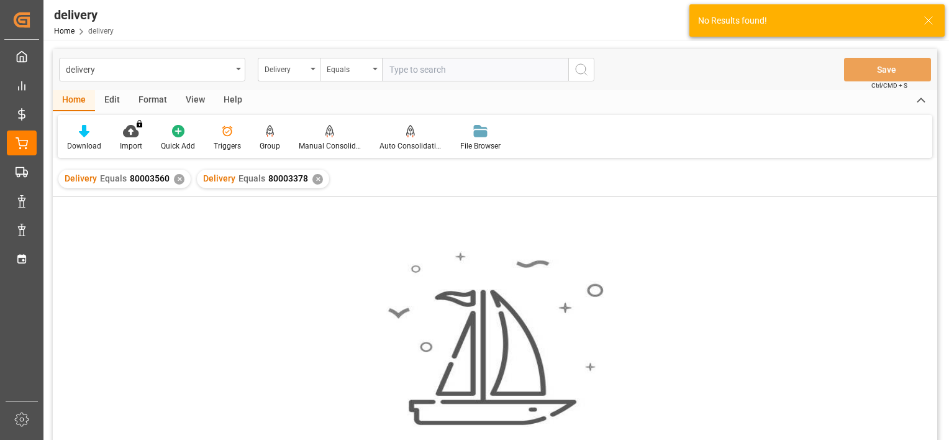
click at [179, 179] on div "✕" at bounding box center [179, 179] width 11 height 11
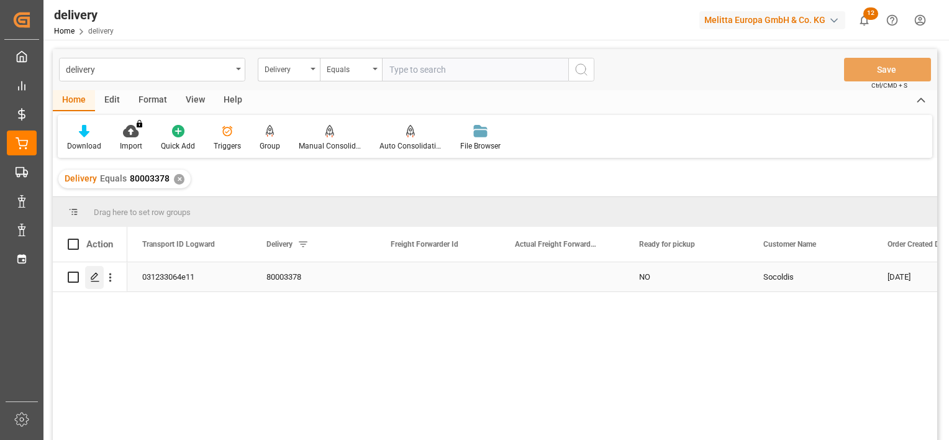
click at [100, 276] on div "Press SPACE to select this row." at bounding box center [94, 277] width 19 height 23
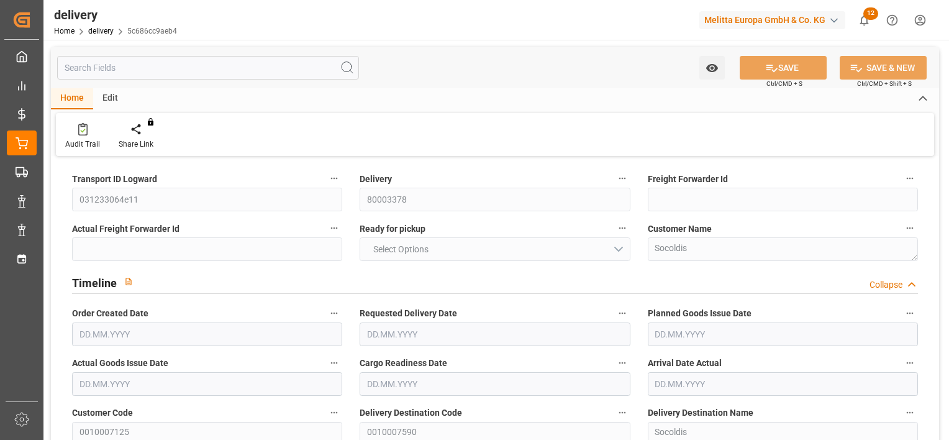
type input "2"
type input "336.57"
type input "453.113"
type input "1604.646"
type input "60"
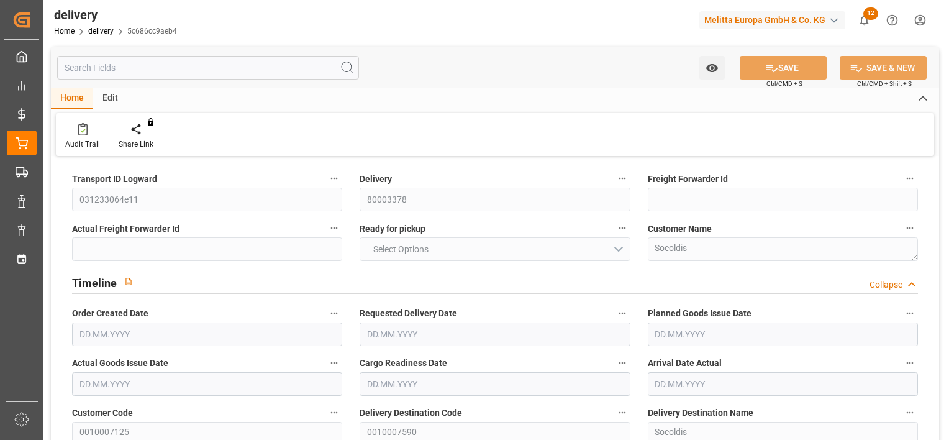
type input "2"
type input "1"
type input "2"
type input "1"
type input "0"
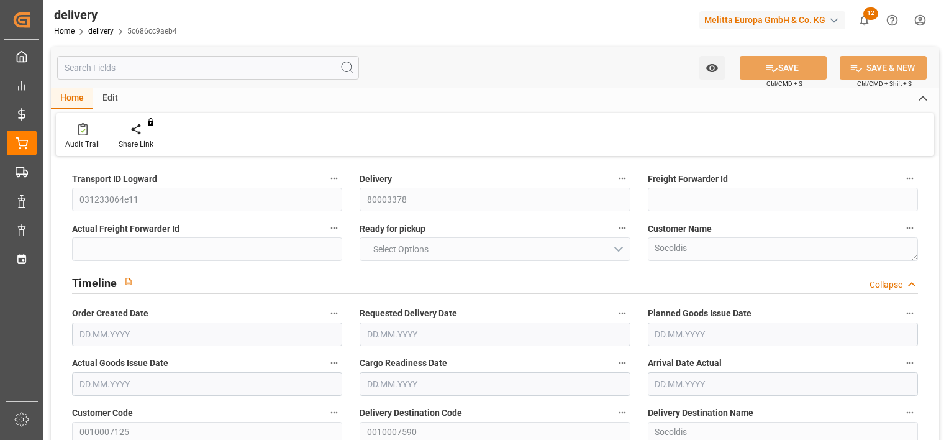
type input "0"
type input "-1.5319"
type input "87.04"
type input "85.5081"
type input "2.45"
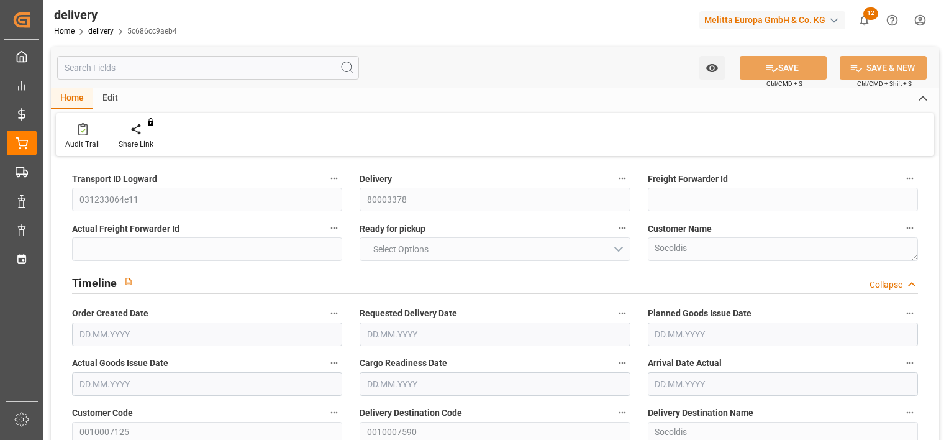
type input "21.6"
type input "1.5"
type input "1.3"
type input "0"
type input "3"
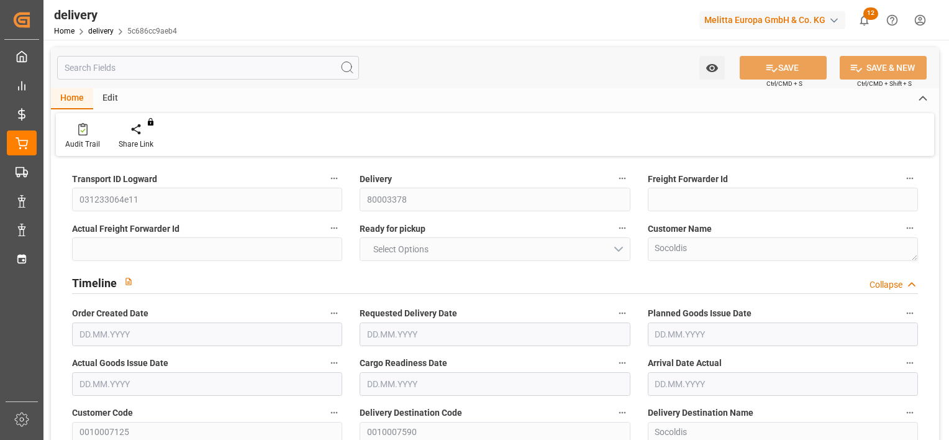
type input "404.223"
type input "101"
type input "0"
type input "22.09.2025"
type input "26.09.2025"
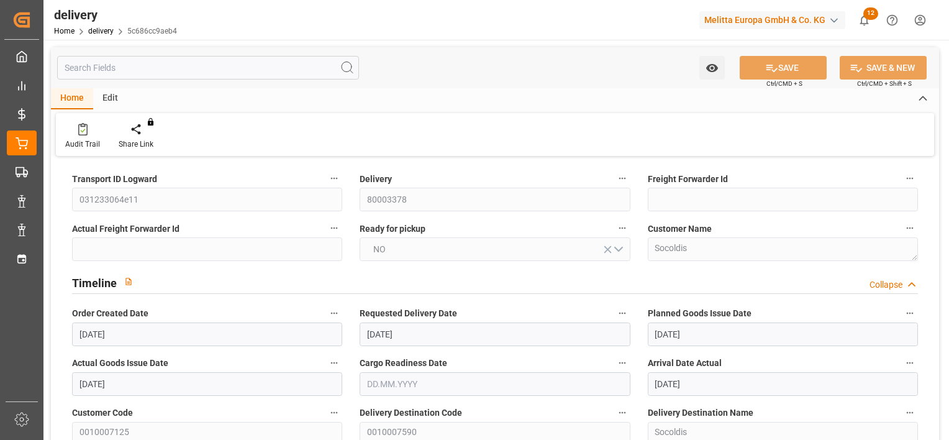
type input "22.09.2025"
type input "29.09.2025"
type input "19.09.2025 08:28"
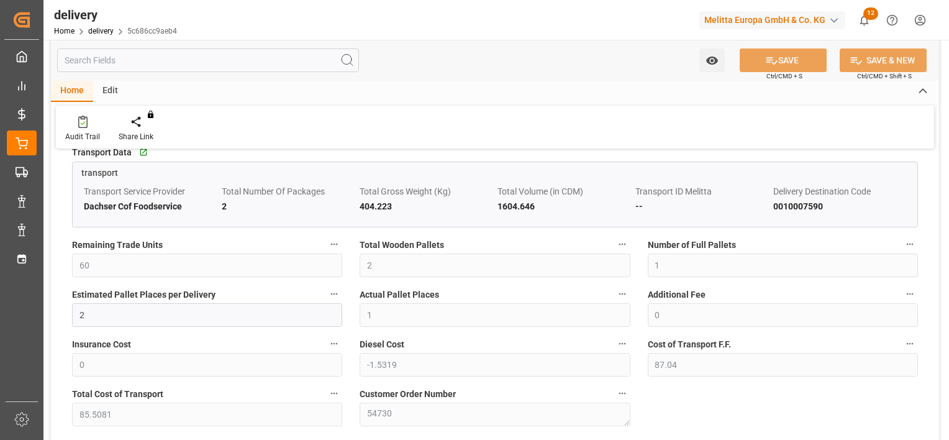
scroll to position [993, 0]
